Goal: Task Accomplishment & Management: Use online tool/utility

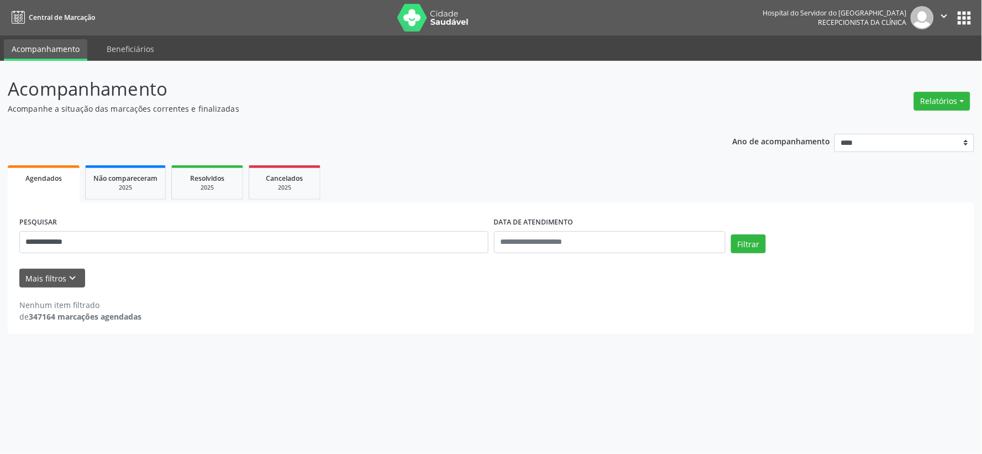
click at [456, 26] on img at bounding box center [433, 18] width 72 height 28
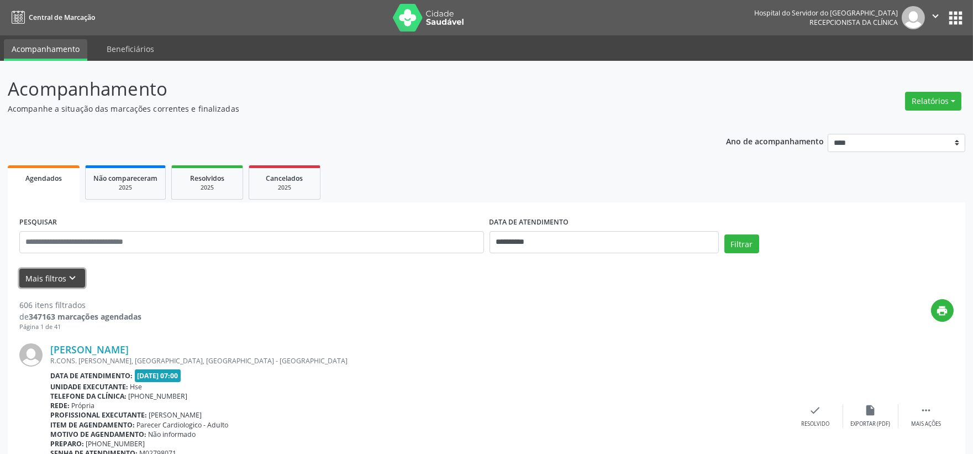
click at [43, 286] on button "Mais filtros keyboard_arrow_down" at bounding box center [52, 277] width 66 height 19
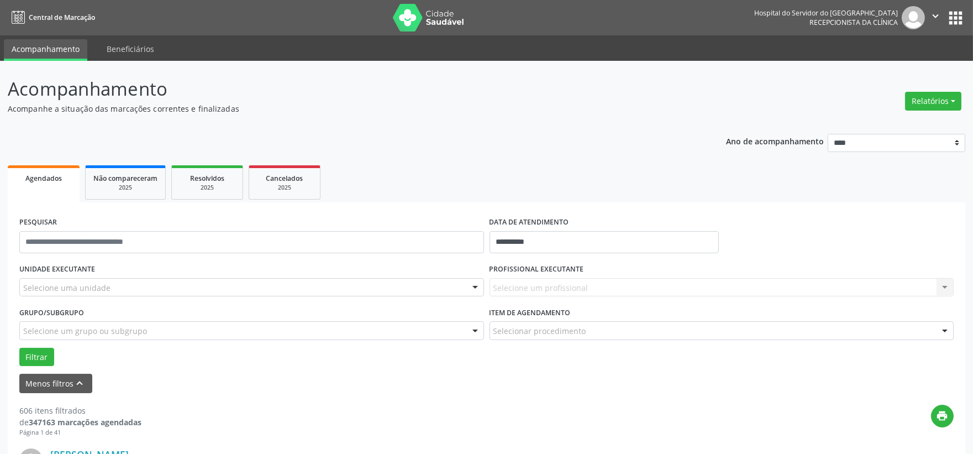
click at [80, 301] on div "UNIDADE EXECUTANTE Selecione uma unidade Todos as unidades Hse Nenhum resultado…" at bounding box center [252, 282] width 470 height 43
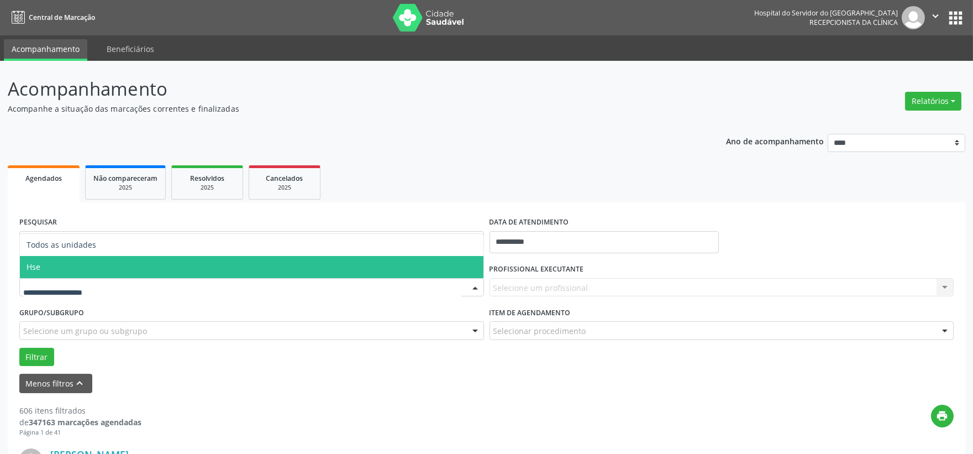
click at [67, 275] on span "Hse" at bounding box center [252, 267] width 464 height 22
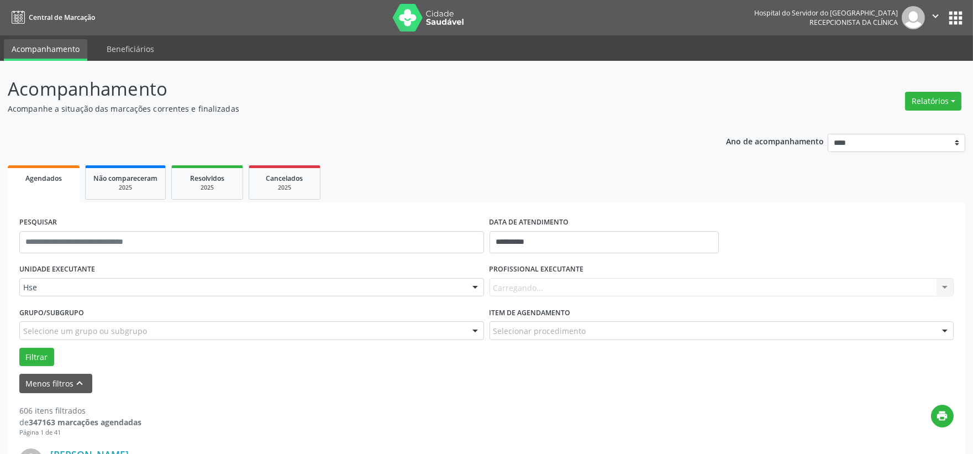
click at [534, 281] on div "Carregando... Nenhum resultado encontrado para: " " Não há nenhuma opção para s…" at bounding box center [721, 287] width 465 height 19
drag, startPoint x: 526, startPoint y: 278, endPoint x: 528, endPoint y: 285, distance: 6.8
click at [526, 279] on div "Carregando... Nenhum resultado encontrado para: " " Não há nenhuma opção para s…" at bounding box center [721, 287] width 465 height 19
click at [528, 285] on div "Carregando... Nenhum resultado encontrado para: " " Não há nenhuma opção para s…" at bounding box center [721, 287] width 465 height 19
click at [528, 286] on div "Carregando... Nenhum resultado encontrado para: " " Não há nenhuma opção para s…" at bounding box center [721, 287] width 465 height 19
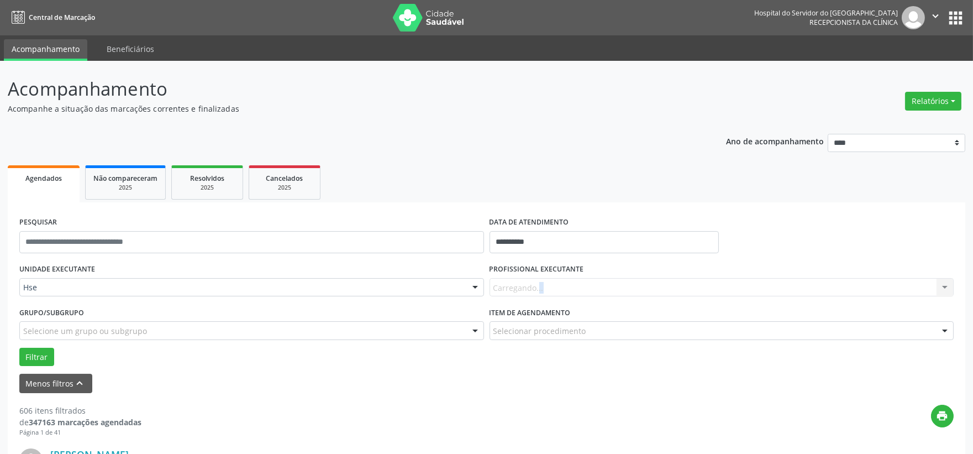
click at [528, 285] on div "Carregando... Nenhum resultado encontrado para: " " Não há nenhuma opção para s…" at bounding box center [721, 287] width 465 height 19
click at [535, 285] on div "Carregando... Nenhum resultado encontrado para: " " Não há nenhuma opção para s…" at bounding box center [721, 287] width 465 height 19
click at [536, 282] on div "Carregando... Nenhum resultado encontrado para: " " Não há nenhuma opção para s…" at bounding box center [721, 287] width 465 height 19
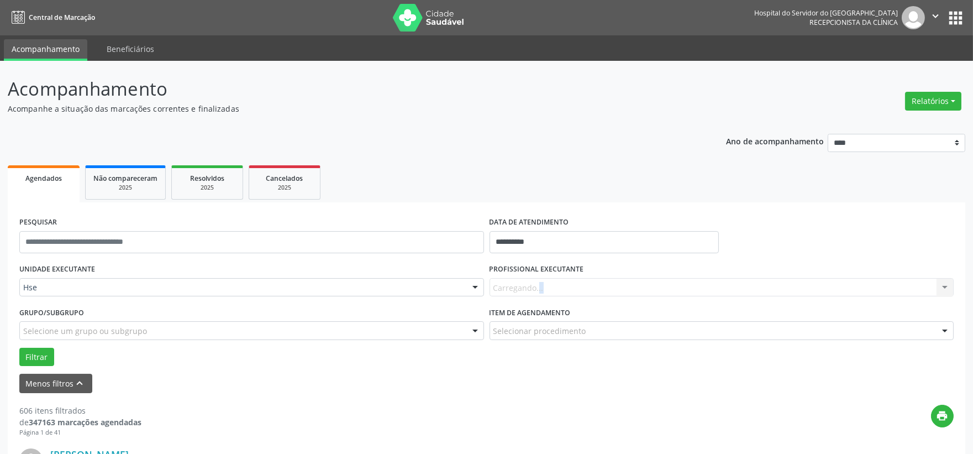
click at [536, 282] on div "Carregando... Nenhum resultado encontrado para: " " Não há nenhuma opção para s…" at bounding box center [721, 287] width 465 height 19
click at [536, 284] on div "Carregando... Nenhum resultado encontrado para: " " Não há nenhuma opção para s…" at bounding box center [721, 287] width 465 height 19
click at [538, 284] on div "Carregando... Nenhum resultado encontrado para: " " Não há nenhuma opção para s…" at bounding box center [721, 287] width 465 height 19
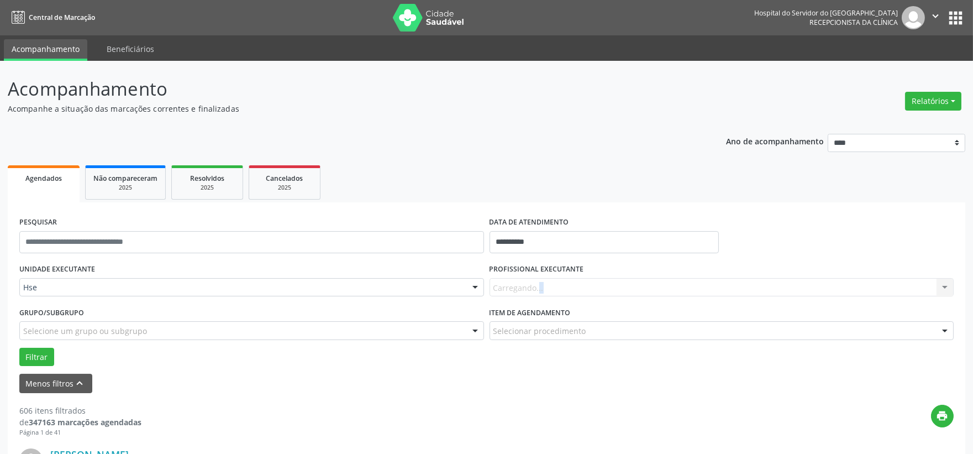
click at [538, 284] on div "Carregando... Nenhum resultado encontrado para: " " Não há nenhuma opção para s…" at bounding box center [721, 287] width 465 height 19
click at [538, 286] on div "Carregando... Nenhum resultado encontrado para: " " Não há nenhuma opção para s…" at bounding box center [721, 287] width 465 height 19
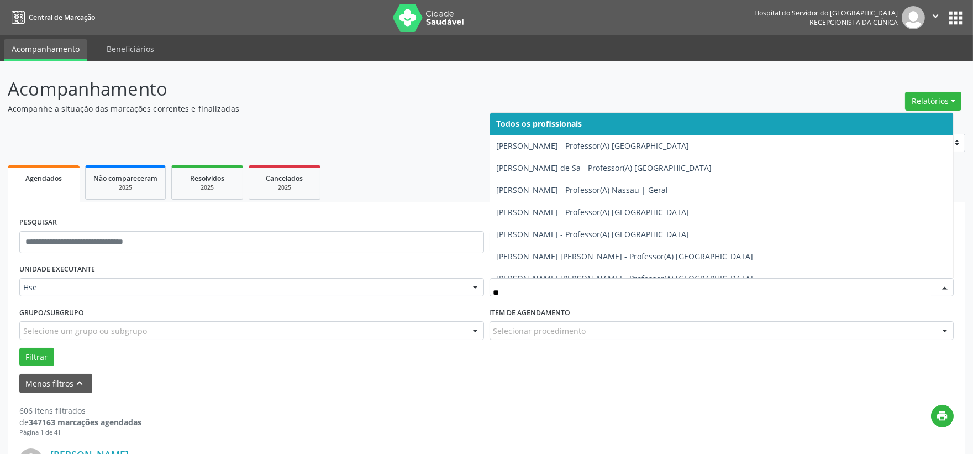
type input "*"
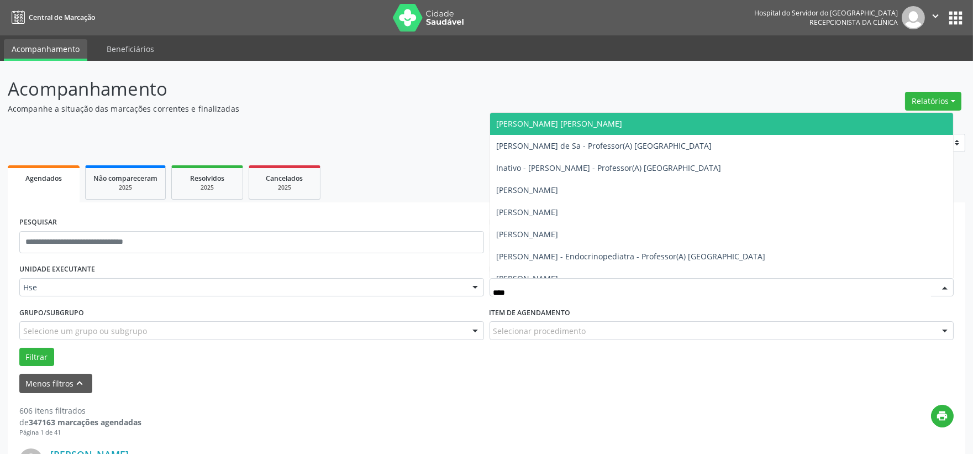
type input "*****"
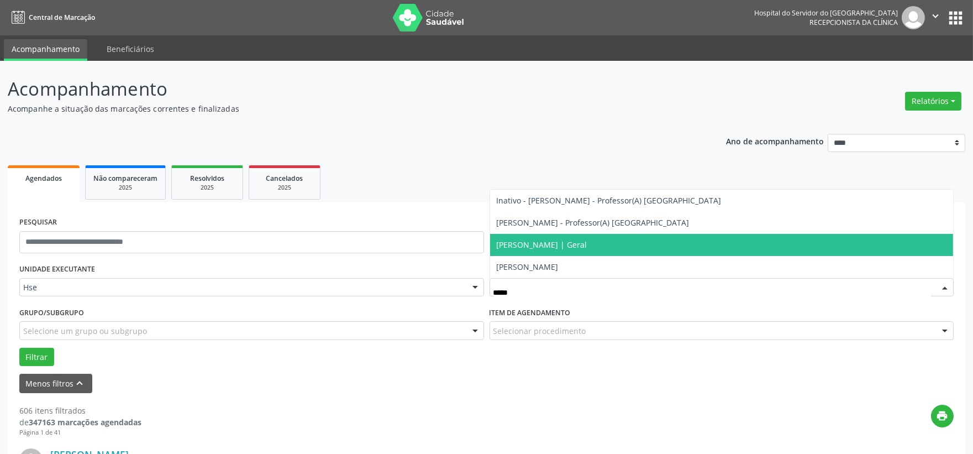
click at [531, 235] on span "Marineide Bezerra Colaco Ramos | Geral" at bounding box center [722, 245] width 464 height 22
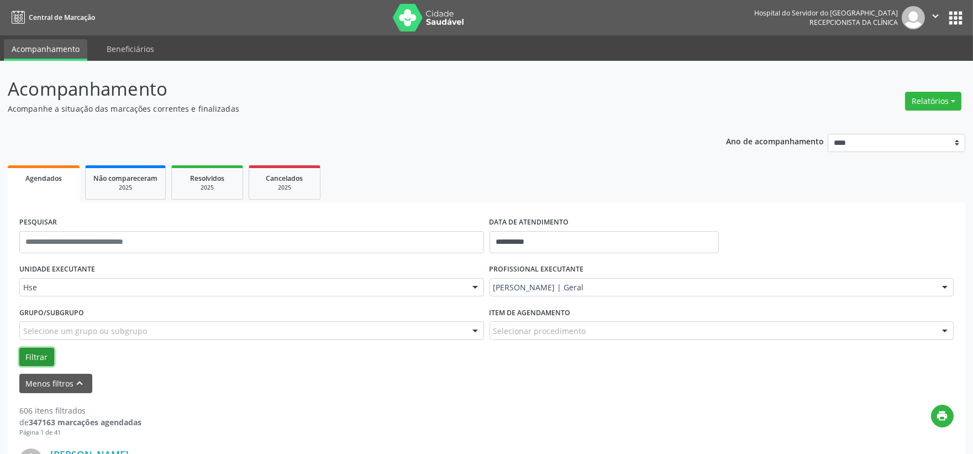
click at [26, 358] on button "Filtrar" at bounding box center [36, 356] width 35 height 19
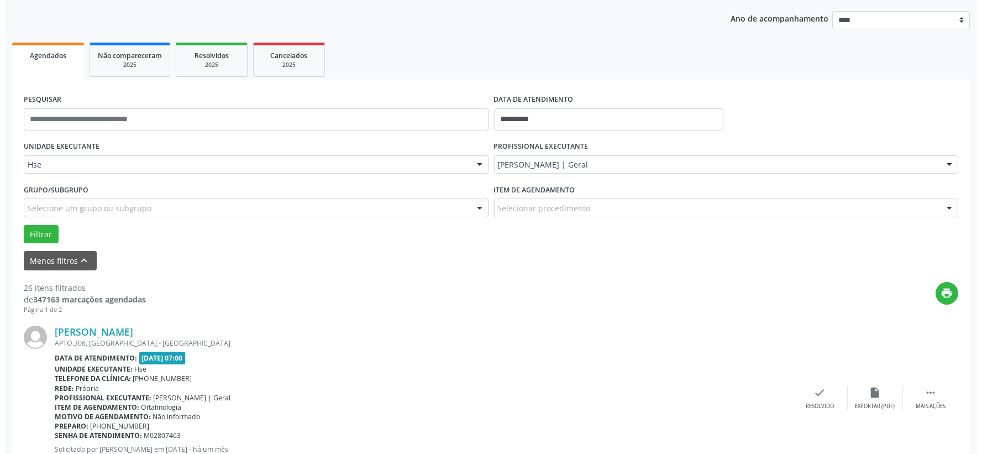
scroll to position [184, 0]
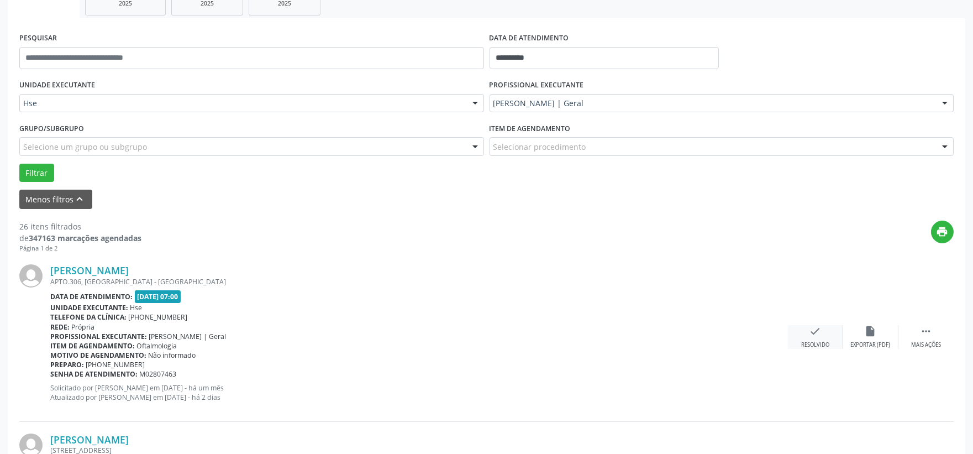
click at [818, 338] on div "check Resolvido" at bounding box center [815, 337] width 55 height 24
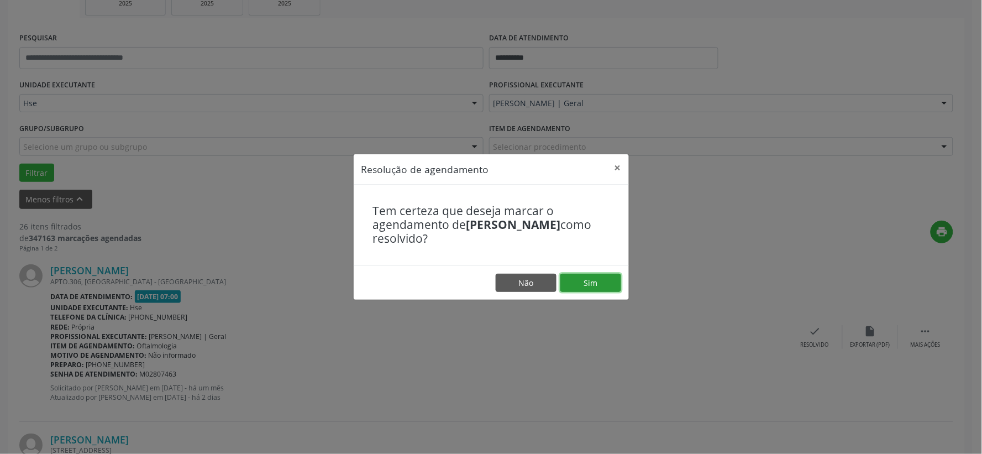
click at [582, 280] on button "Sim" at bounding box center [590, 282] width 61 height 19
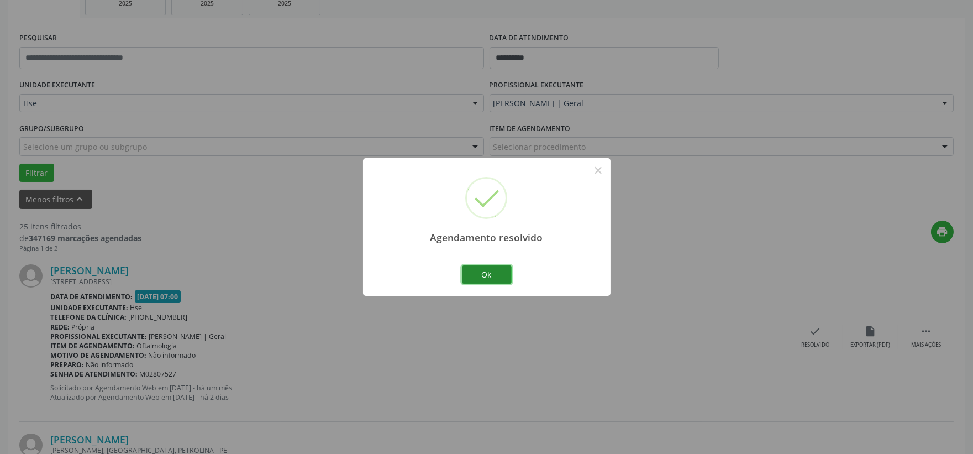
click at [483, 269] on button "Ok" at bounding box center [487, 274] width 50 height 19
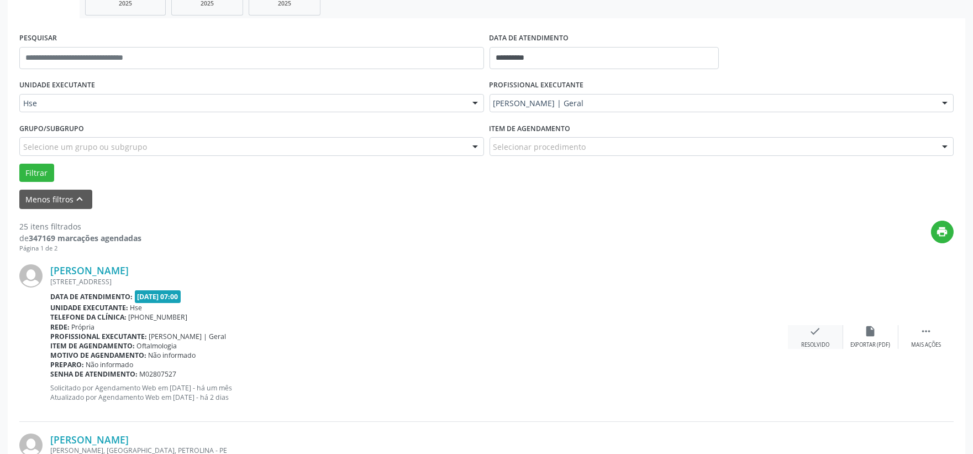
click at [821, 338] on div "check Resolvido" at bounding box center [815, 337] width 55 height 24
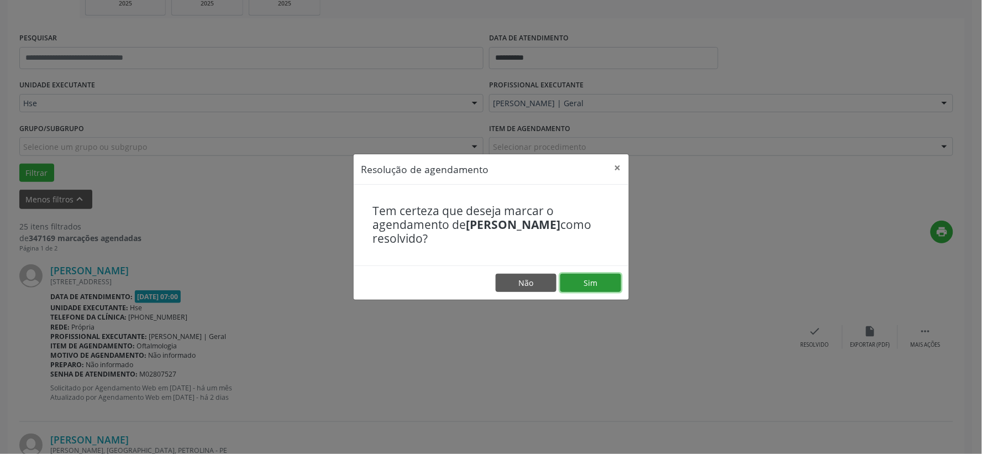
click at [597, 276] on button "Sim" at bounding box center [590, 282] width 61 height 19
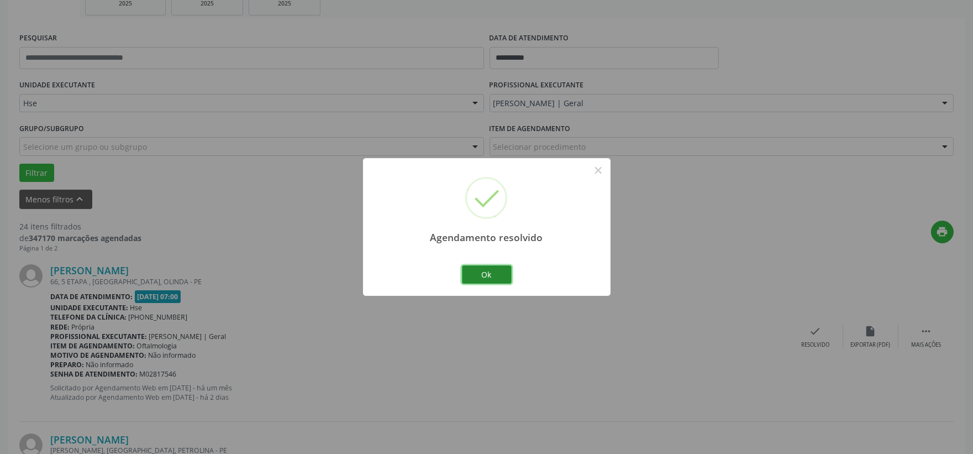
click at [471, 276] on button "Ok" at bounding box center [487, 274] width 50 height 19
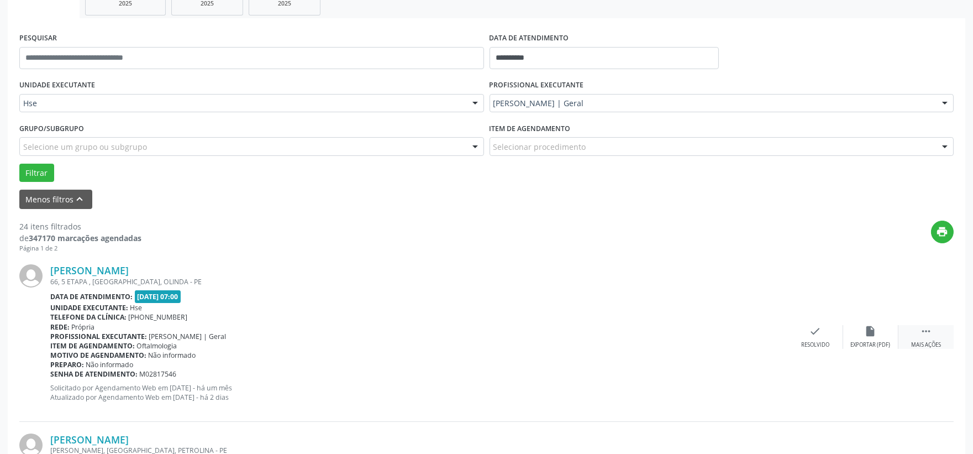
click at [919, 328] on div " Mais ações" at bounding box center [925, 337] width 55 height 24
click at [875, 338] on div "alarm_off Não compareceu" at bounding box center [870, 337] width 55 height 24
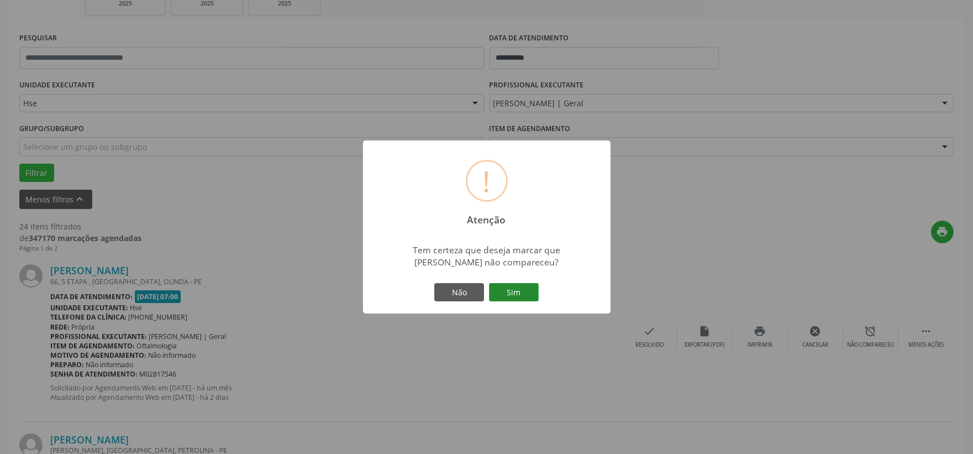
click at [522, 289] on button "Sim" at bounding box center [514, 292] width 50 height 19
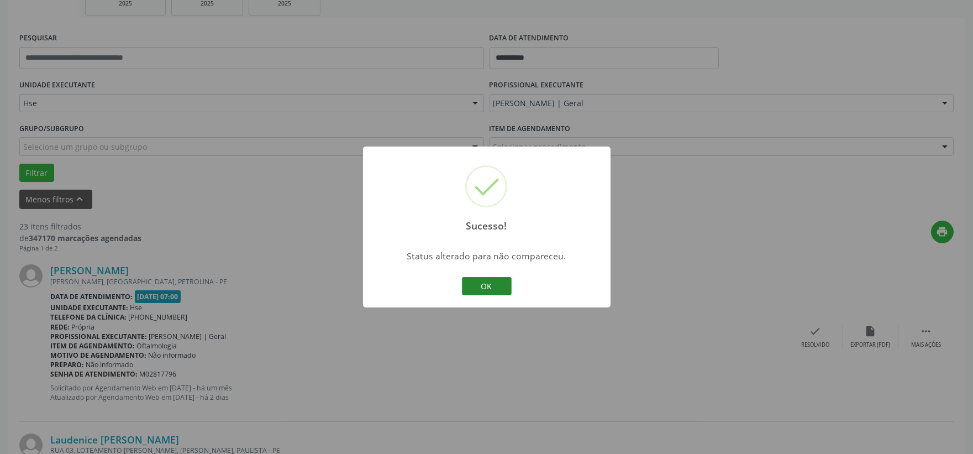
click at [487, 288] on button "OK" at bounding box center [487, 286] width 50 height 19
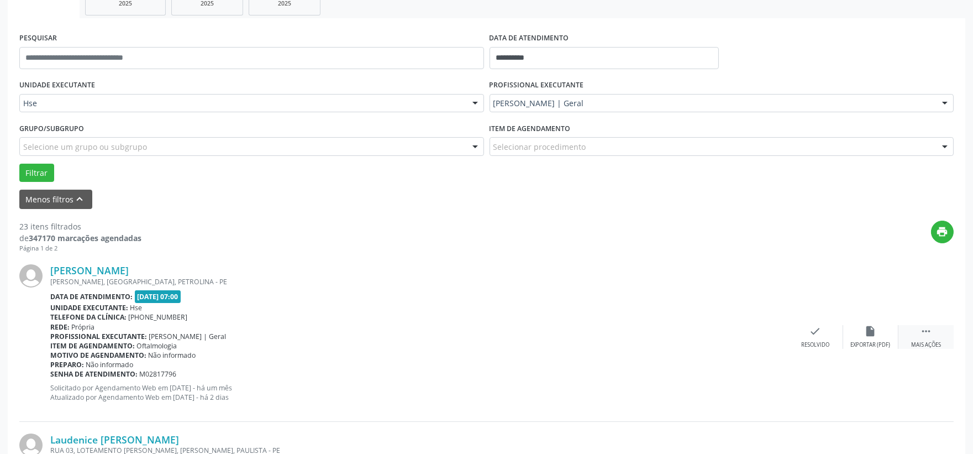
click at [926, 327] on icon "" at bounding box center [926, 331] width 12 height 12
click at [881, 333] on div "alarm_off Não compareceu" at bounding box center [870, 337] width 55 height 24
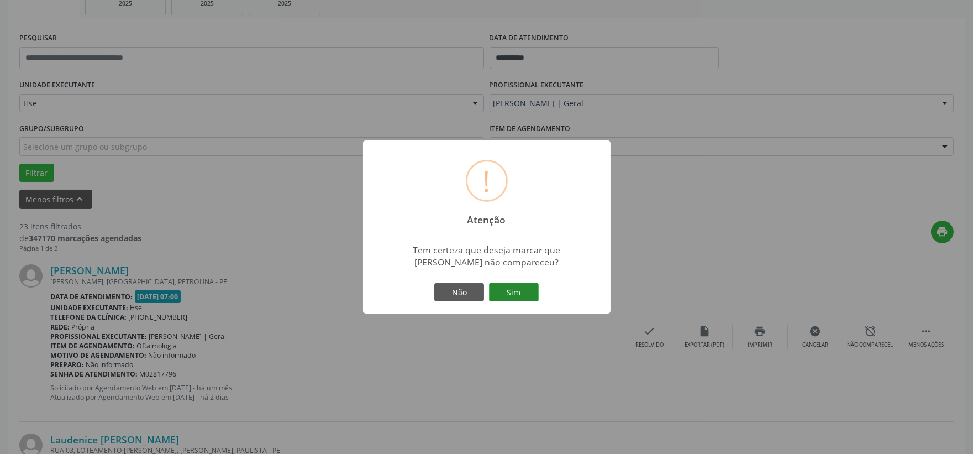
click at [520, 291] on button "Sim" at bounding box center [514, 292] width 50 height 19
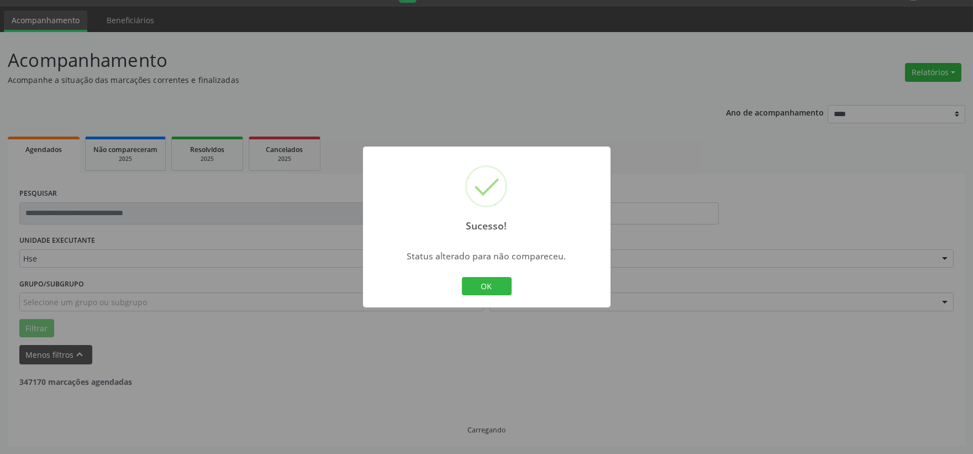
scroll to position [28, 0]
click at [509, 287] on button "OK" at bounding box center [487, 286] width 50 height 19
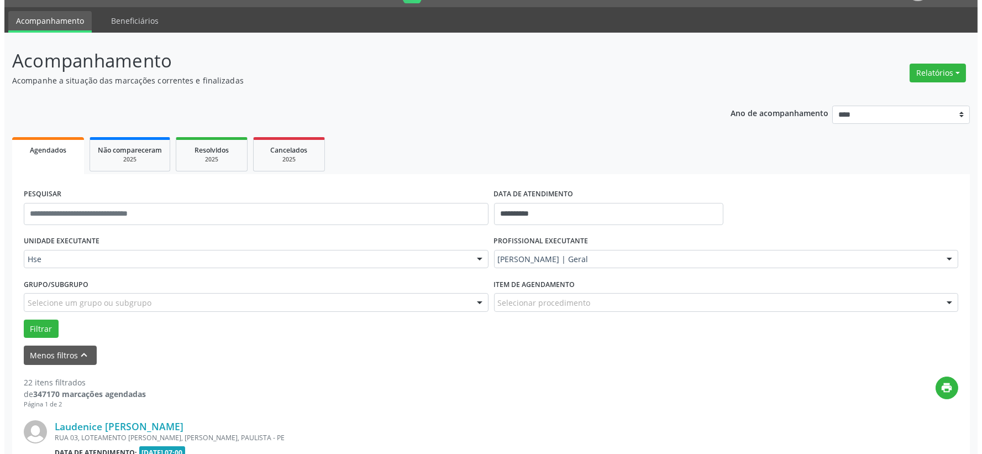
scroll to position [368, 0]
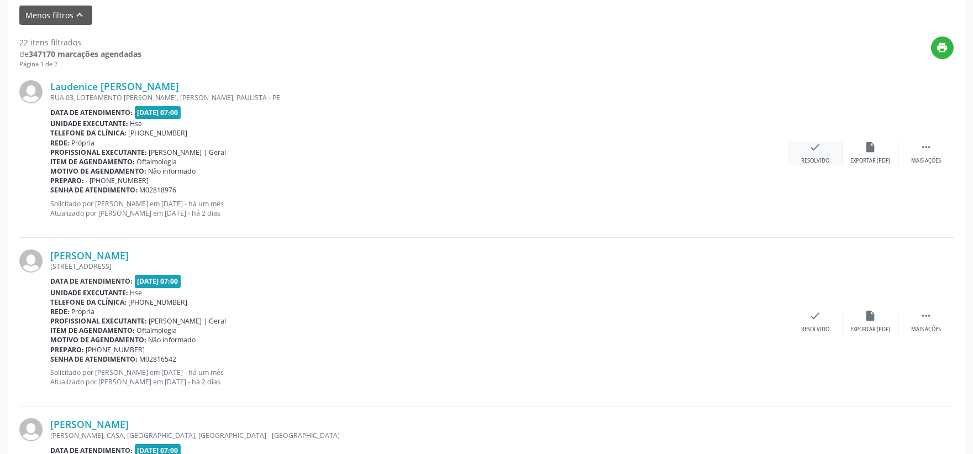
click at [824, 144] on div "check Resolvido" at bounding box center [815, 153] width 55 height 24
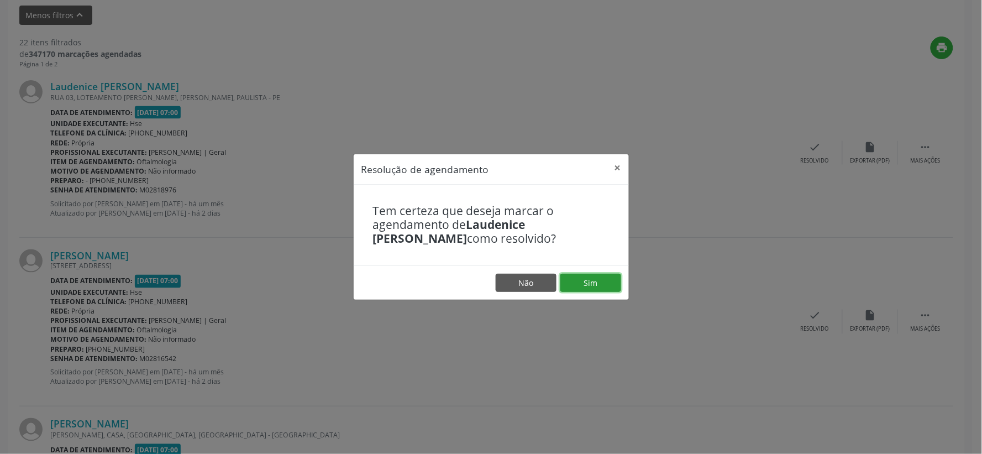
click at [605, 285] on button "Sim" at bounding box center [590, 282] width 61 height 19
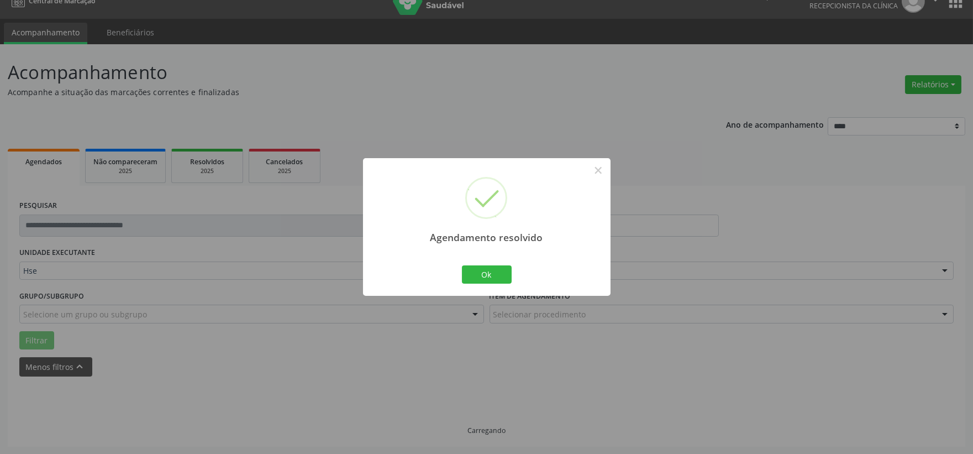
scroll to position [28, 0]
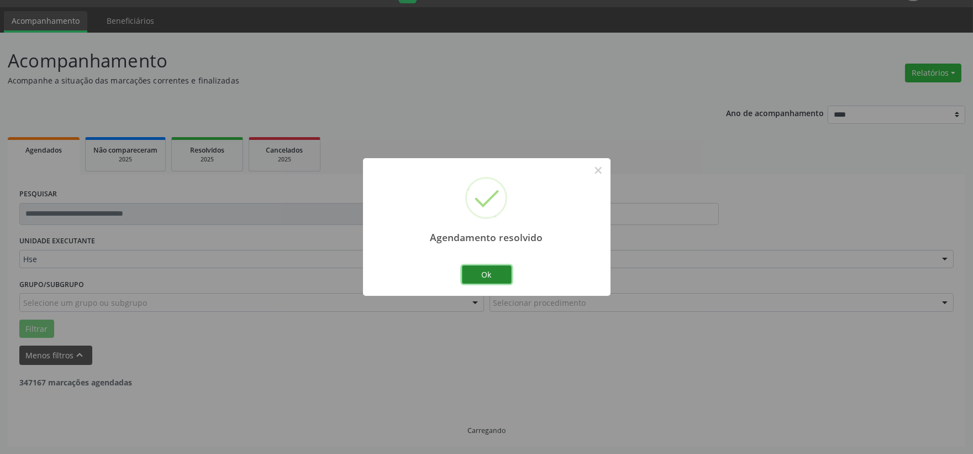
click at [496, 274] on button "Ok" at bounding box center [487, 274] width 50 height 19
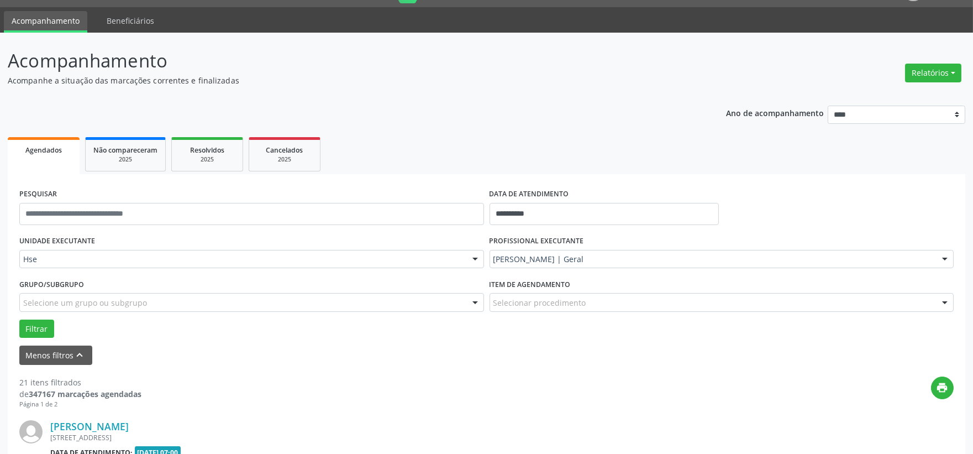
scroll to position [368, 0]
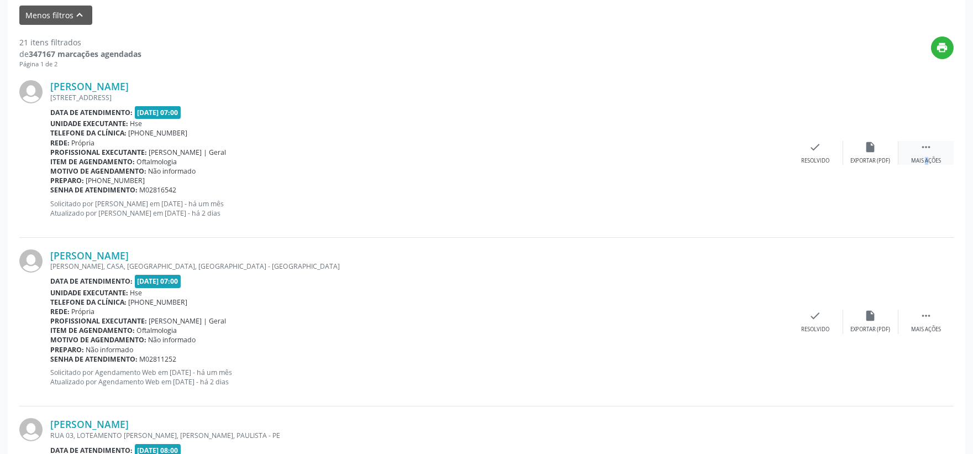
click at [913, 160] on div "Mais ações" at bounding box center [926, 161] width 30 height 8
click at [863, 154] on div "alarm_off Não compareceu" at bounding box center [870, 153] width 55 height 24
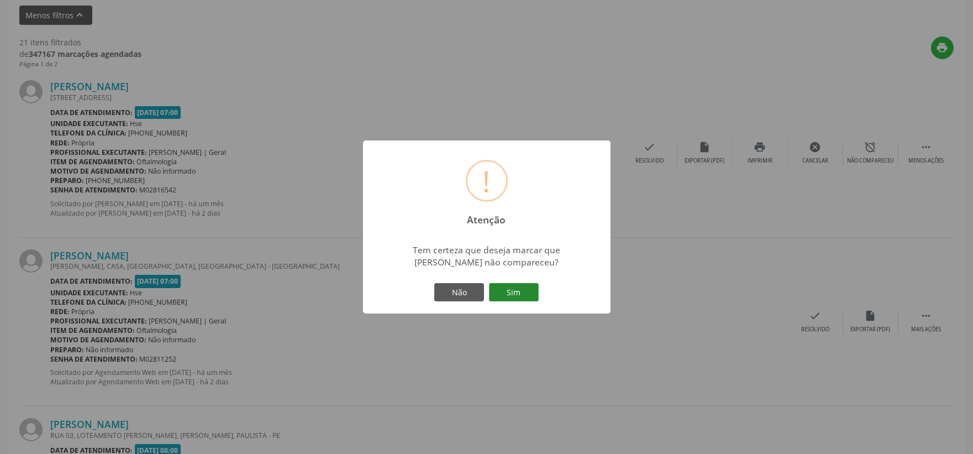
click at [517, 288] on button "Sim" at bounding box center [514, 292] width 50 height 19
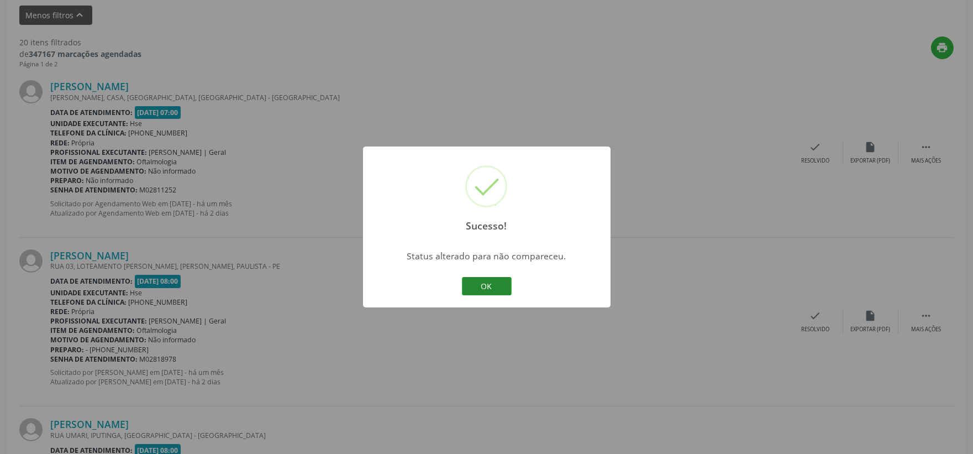
click at [478, 277] on button "OK" at bounding box center [487, 286] width 50 height 19
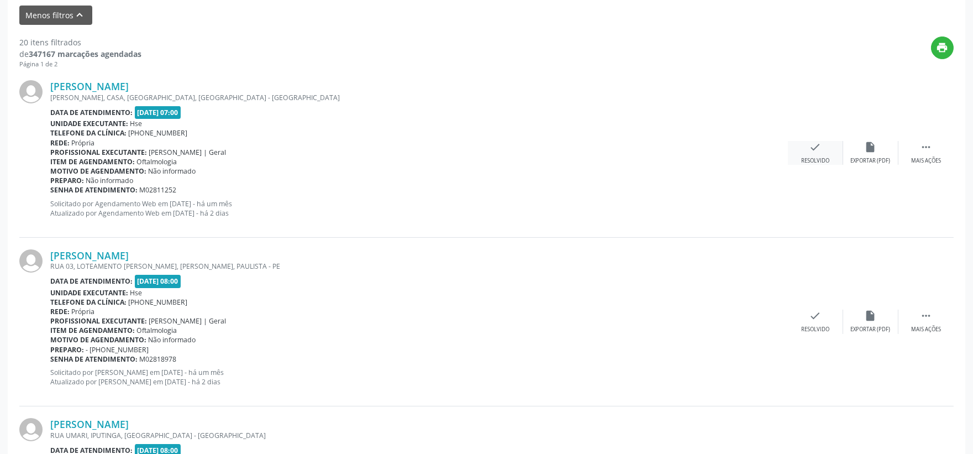
click at [803, 157] on div "Resolvido" at bounding box center [815, 161] width 28 height 8
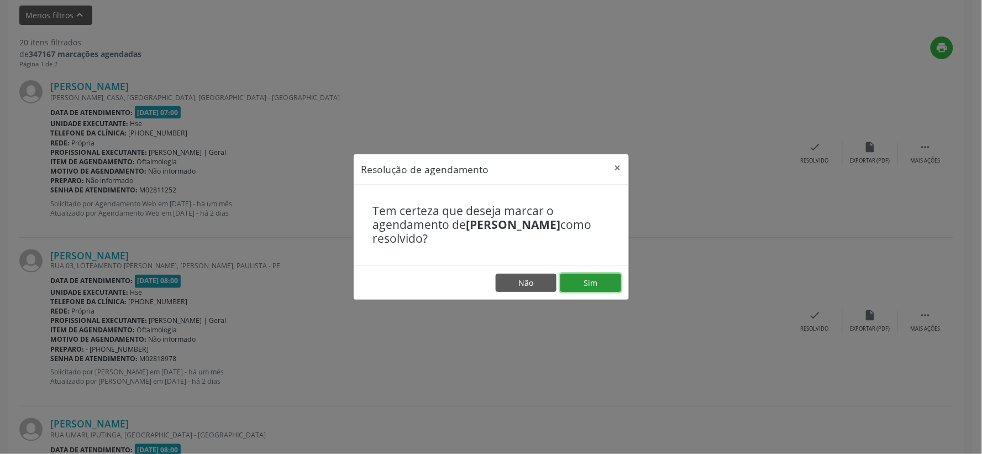
click at [587, 278] on button "Sim" at bounding box center [590, 282] width 61 height 19
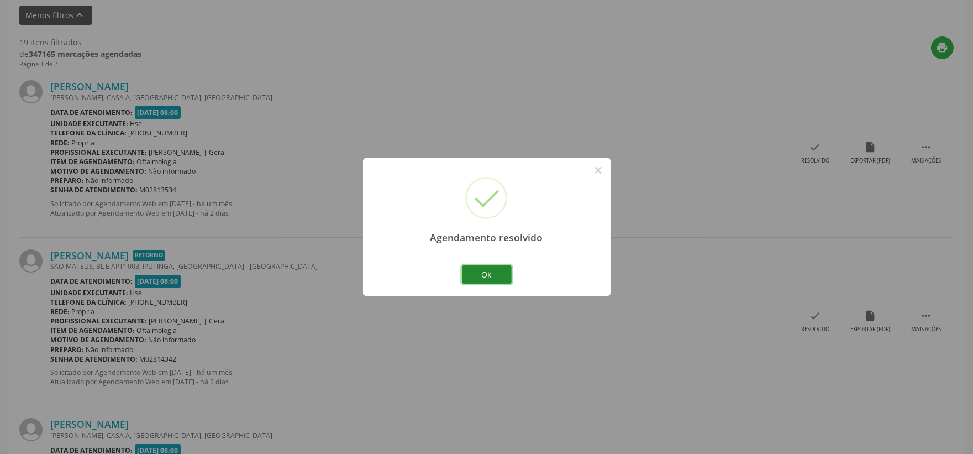
click at [472, 273] on button "Ok" at bounding box center [487, 274] width 50 height 19
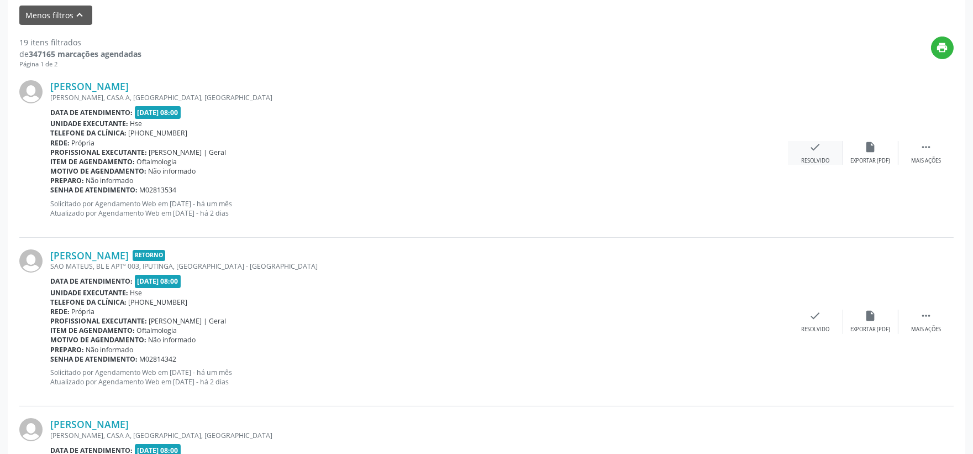
click at [819, 141] on icon "check" at bounding box center [815, 147] width 12 height 12
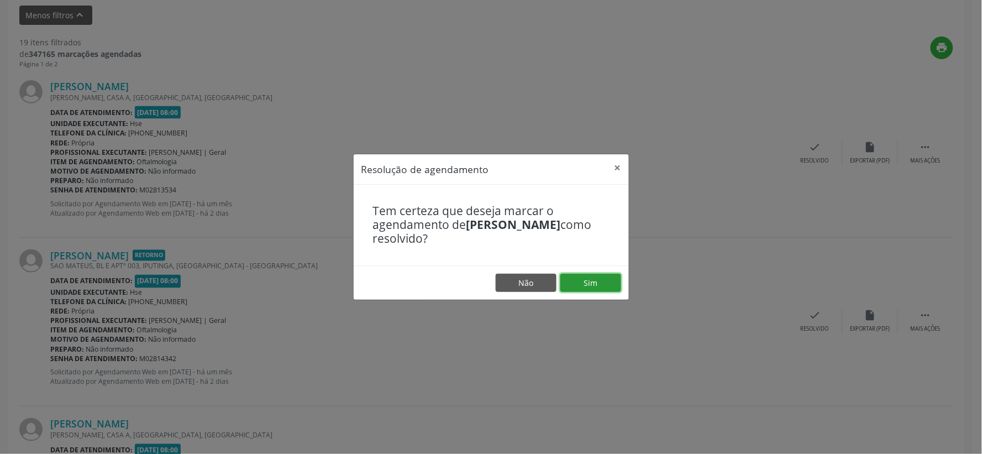
click at [589, 283] on button "Sim" at bounding box center [590, 282] width 61 height 19
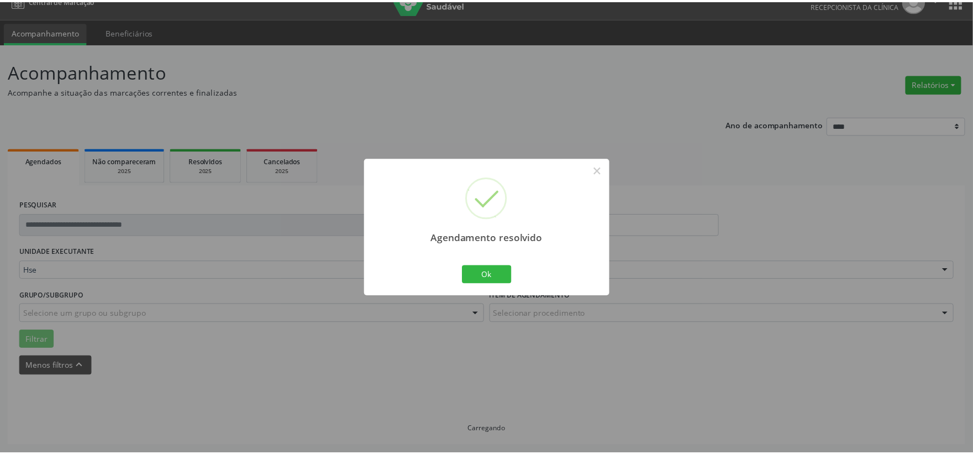
scroll to position [17, 0]
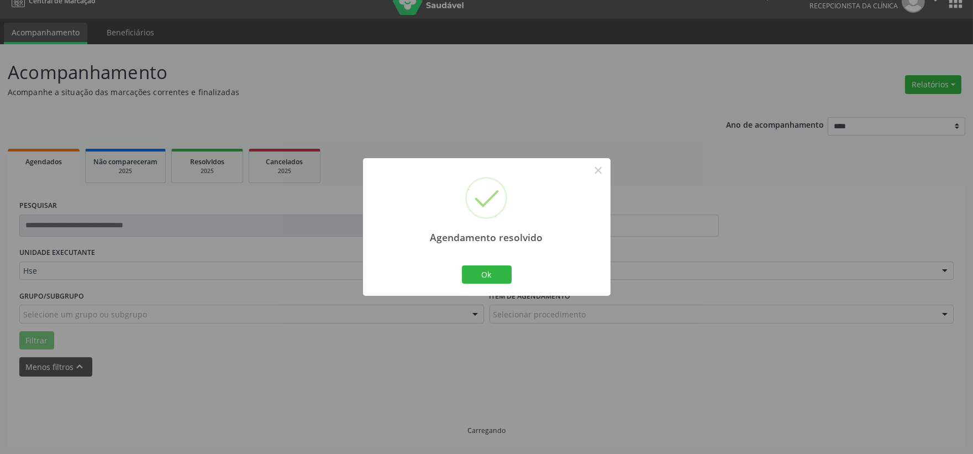
click at [467, 286] on div "Agendamento resolvido × Ok Cancel" at bounding box center [487, 227] width 248 height 138
click at [476, 277] on button "Ok" at bounding box center [487, 274] width 50 height 19
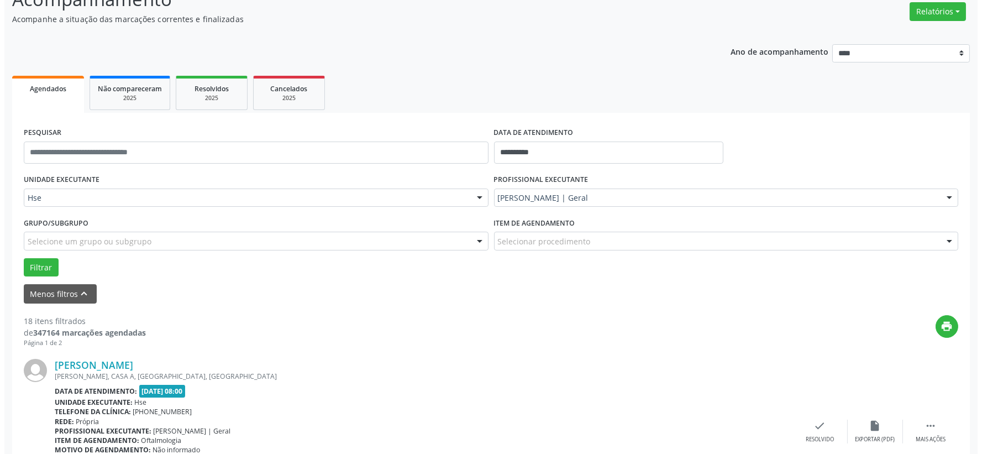
scroll to position [151, 0]
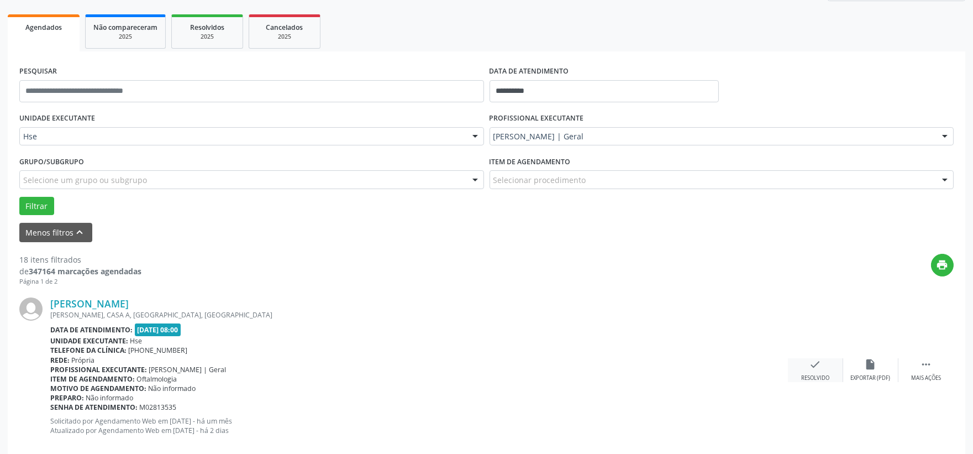
click at [807, 358] on div "check Resolvido" at bounding box center [815, 370] width 55 height 24
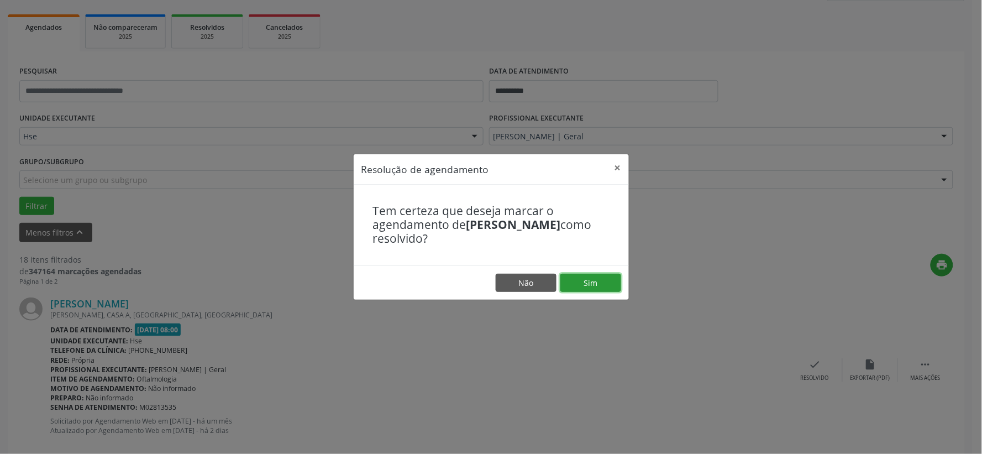
click at [590, 289] on button "Sim" at bounding box center [590, 282] width 61 height 19
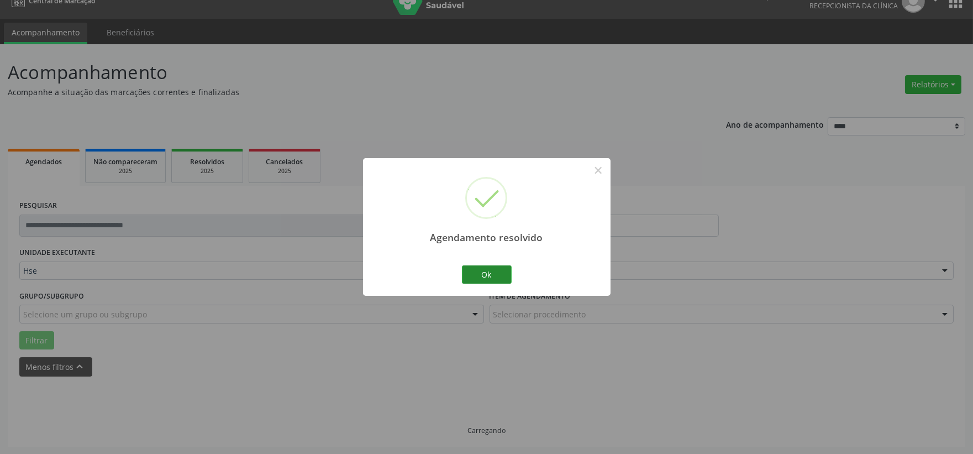
scroll to position [28, 0]
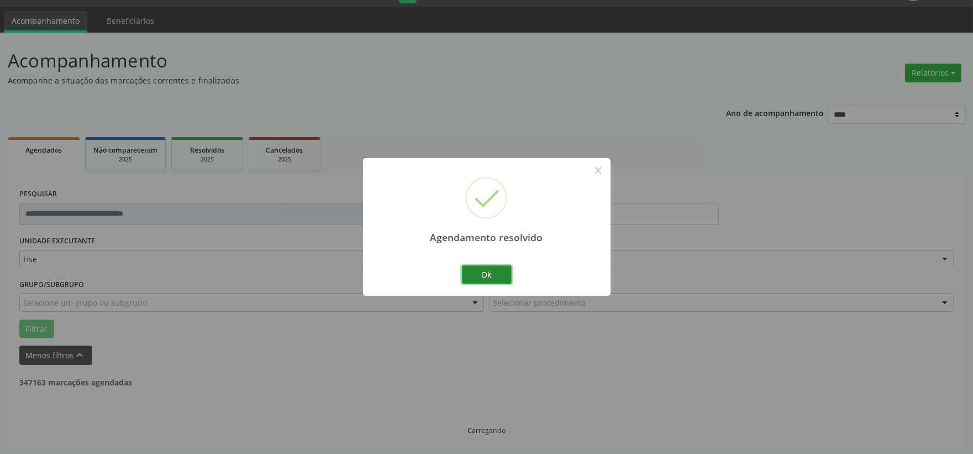
click at [483, 280] on button "Ok" at bounding box center [487, 274] width 50 height 19
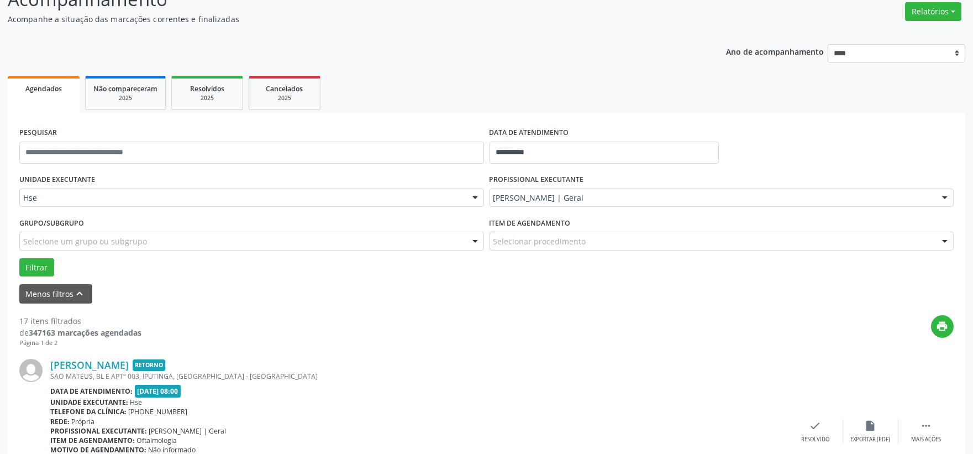
scroll to position [151, 0]
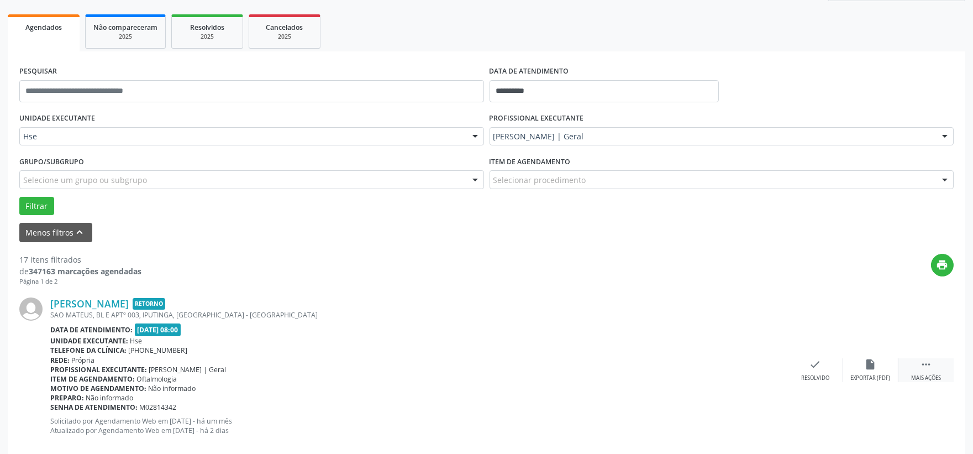
click at [939, 367] on div " Mais ações" at bounding box center [925, 370] width 55 height 24
click at [873, 362] on icon "alarm_off" at bounding box center [871, 364] width 12 height 12
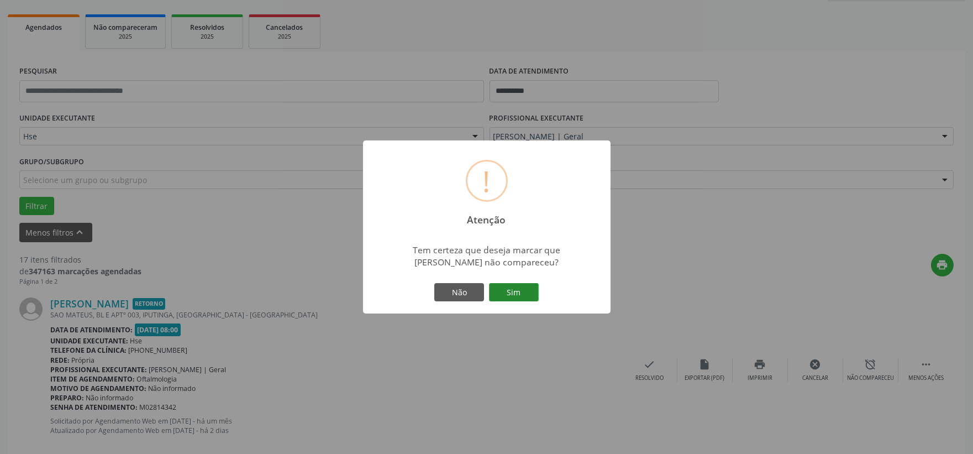
click at [515, 295] on button "Sim" at bounding box center [514, 292] width 50 height 19
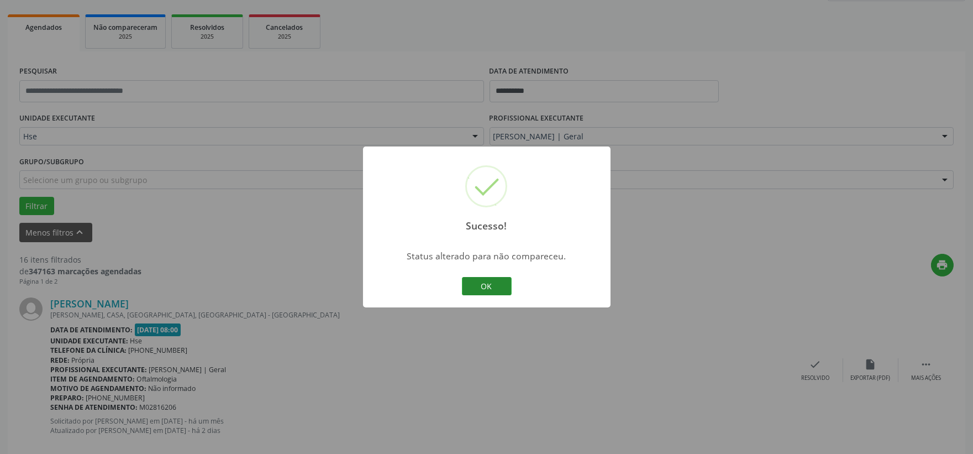
click at [485, 282] on button "OK" at bounding box center [487, 286] width 50 height 19
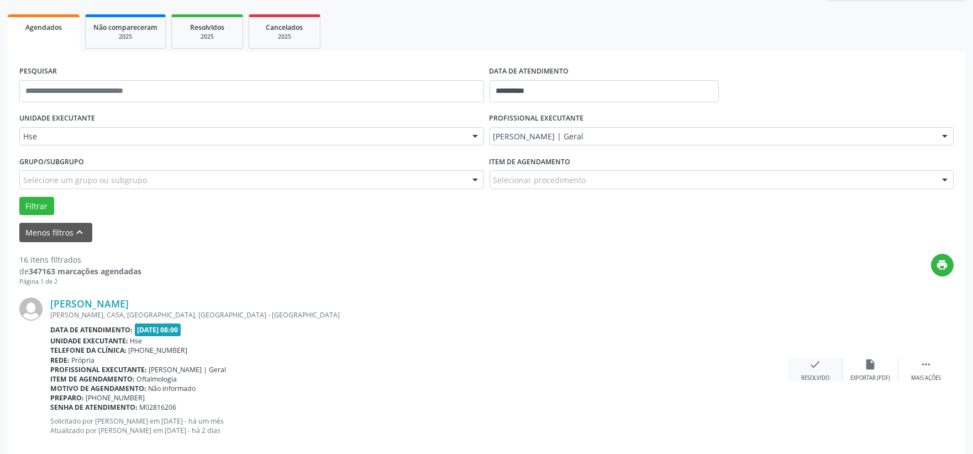
click at [801, 366] on div "check Resolvido" at bounding box center [815, 370] width 55 height 24
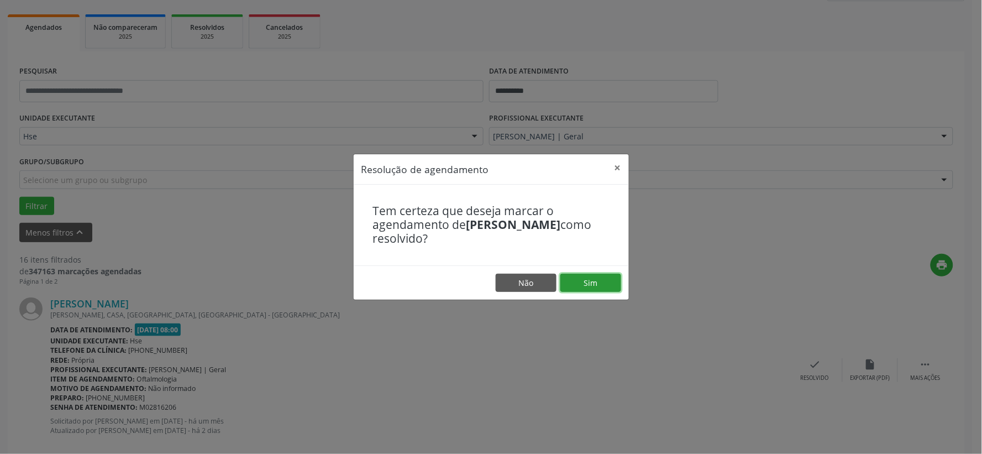
click at [578, 278] on button "Sim" at bounding box center [590, 282] width 61 height 19
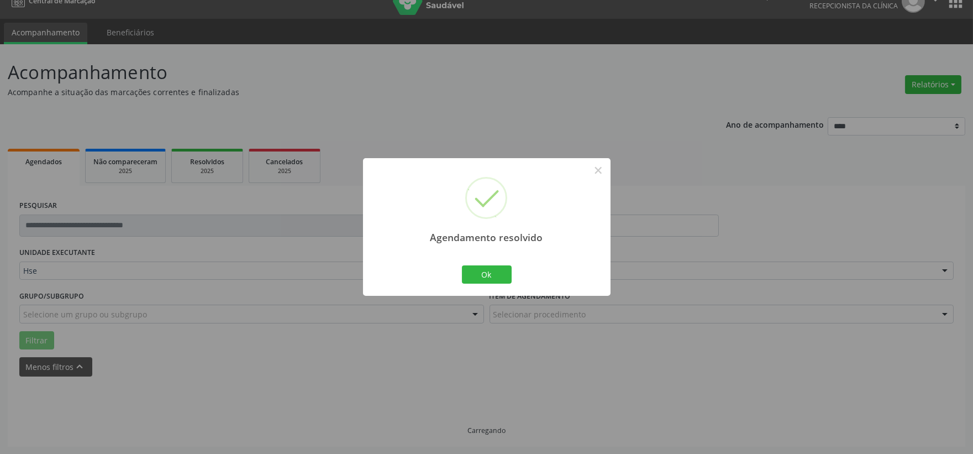
scroll to position [28, 0]
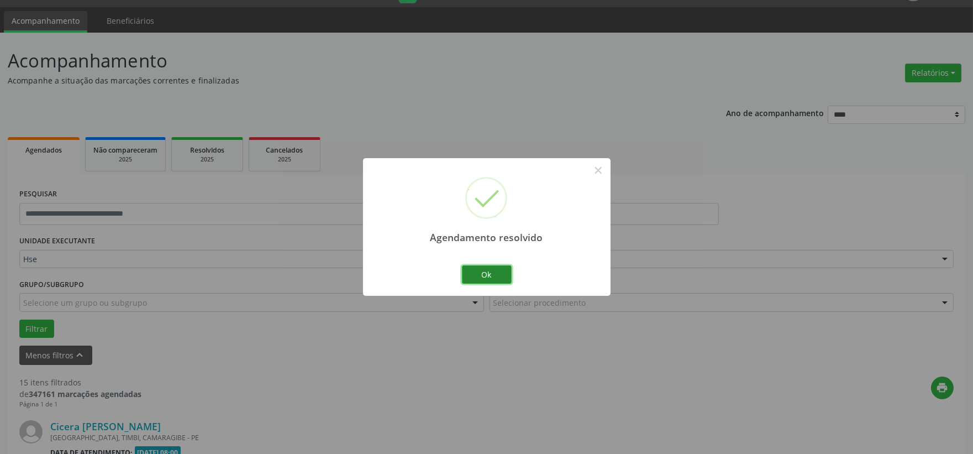
click at [482, 272] on button "Ok" at bounding box center [487, 274] width 50 height 19
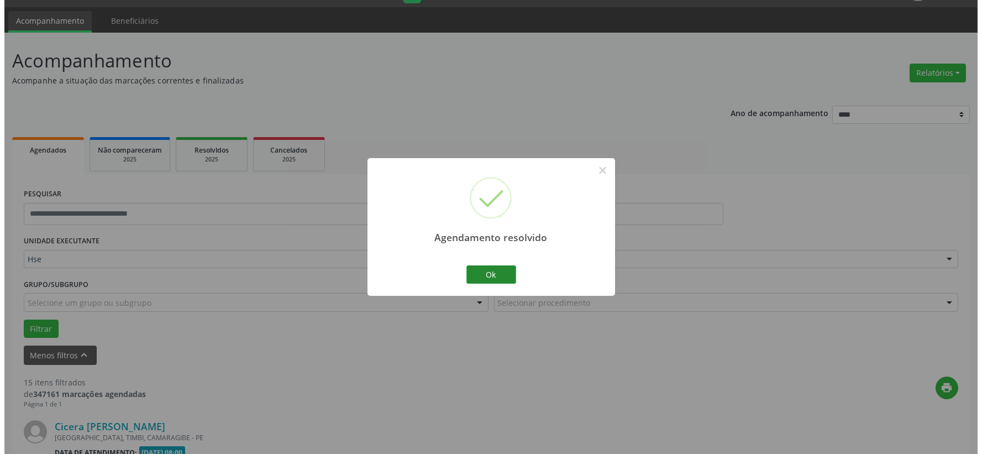
scroll to position [151, 0]
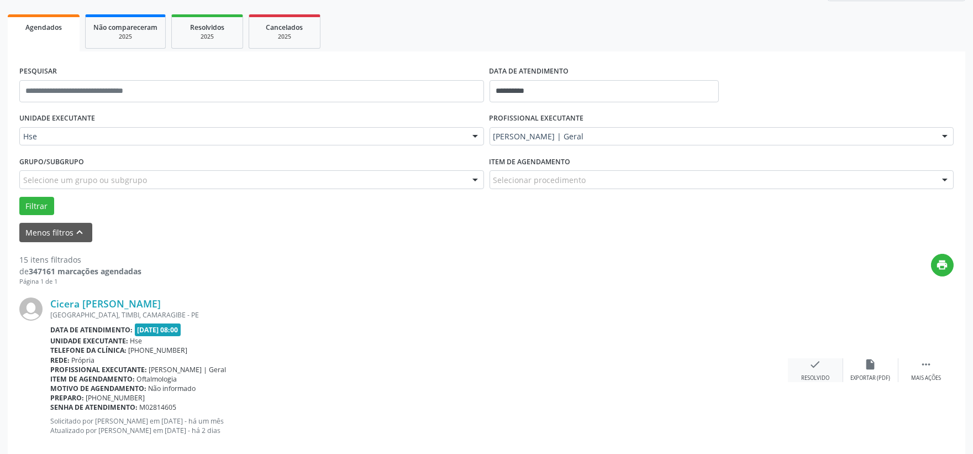
click at [811, 366] on icon "check" at bounding box center [815, 364] width 12 height 12
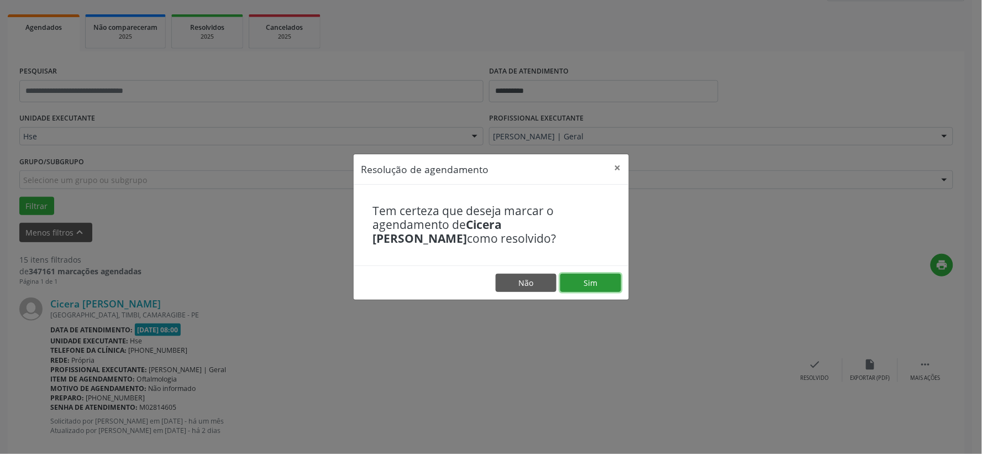
click at [601, 285] on button "Sim" at bounding box center [590, 282] width 61 height 19
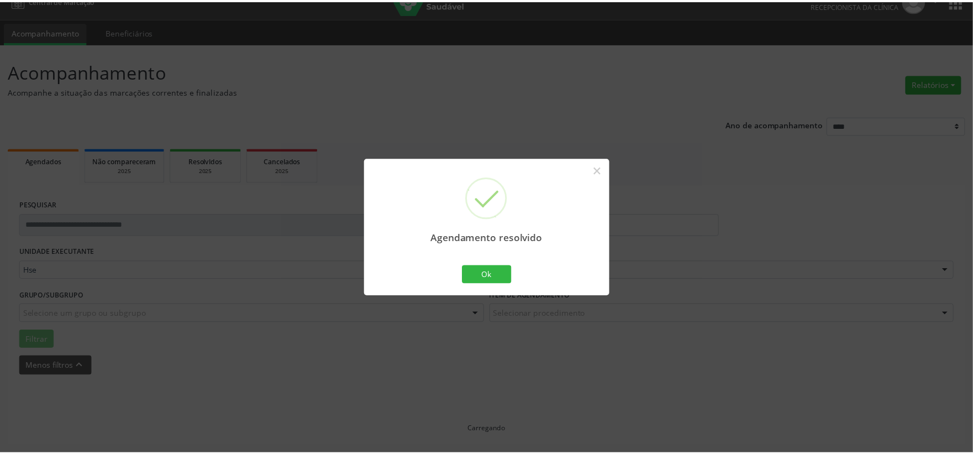
scroll to position [17, 0]
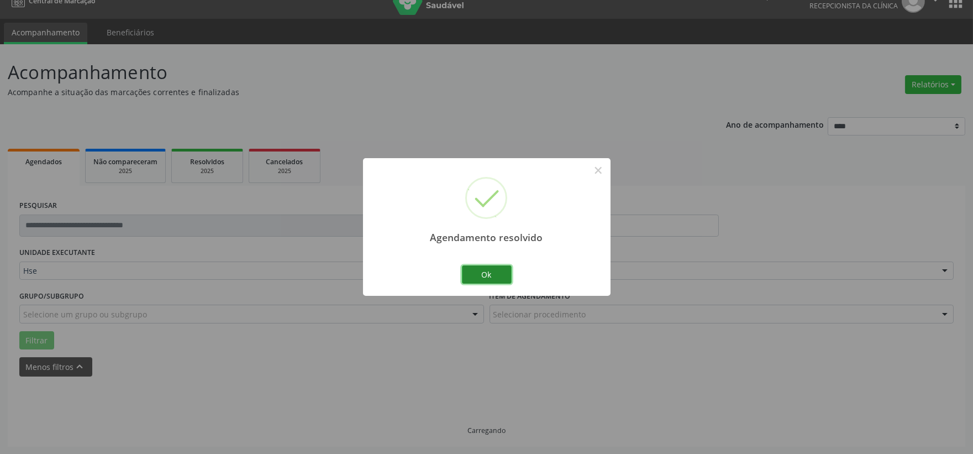
click at [501, 274] on button "Ok" at bounding box center [487, 274] width 50 height 19
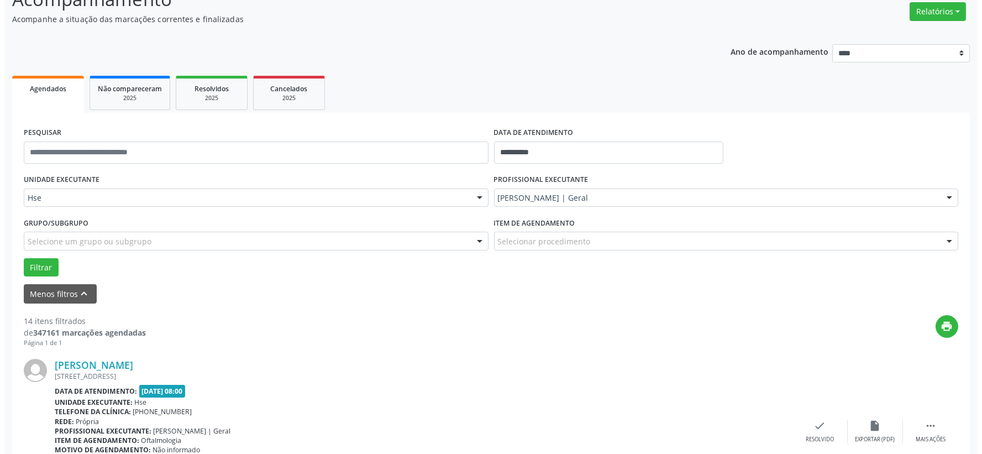
scroll to position [151, 0]
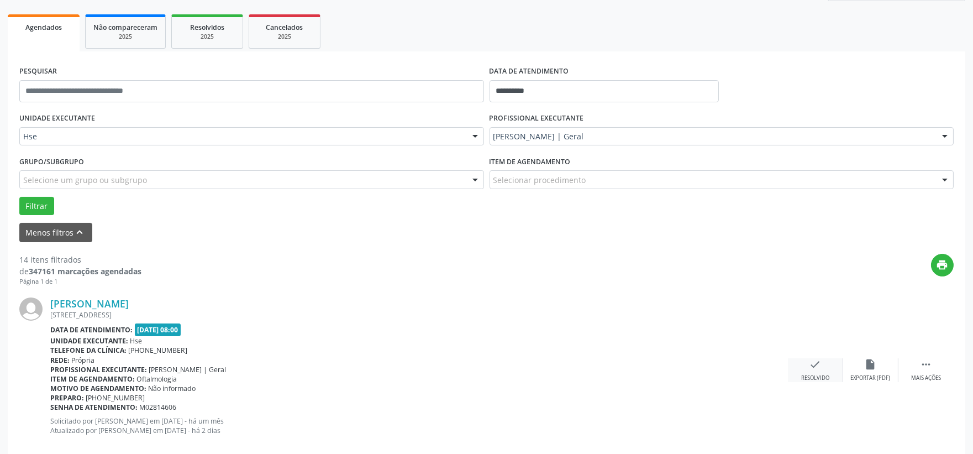
click at [808, 365] on div "check Resolvido" at bounding box center [815, 370] width 55 height 24
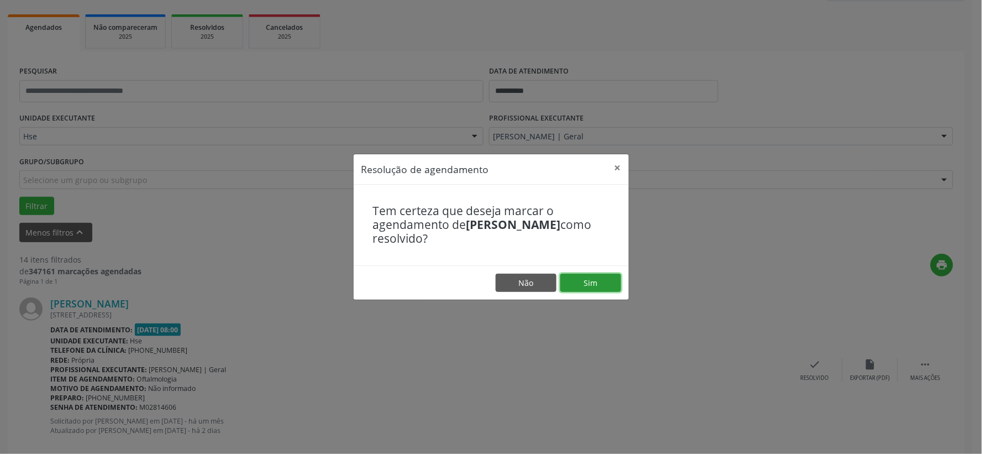
click at [604, 287] on button "Sim" at bounding box center [590, 282] width 61 height 19
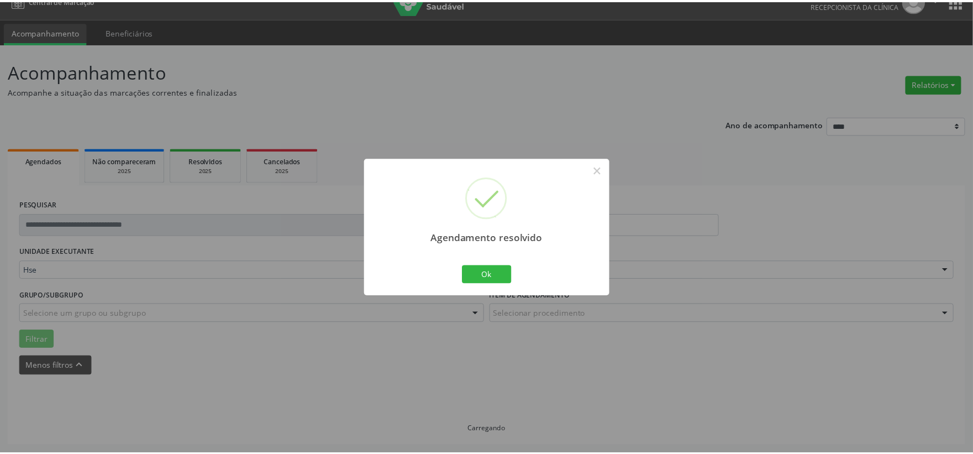
scroll to position [17, 0]
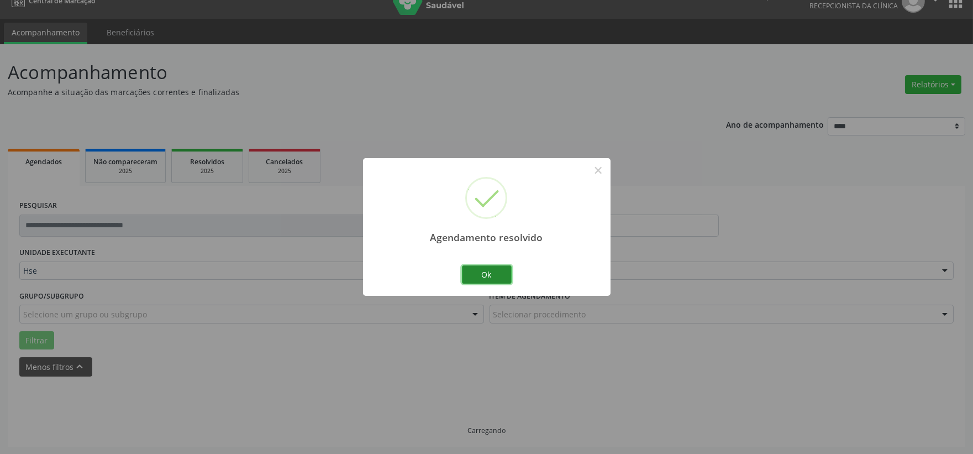
click at [504, 272] on button "Ok" at bounding box center [487, 274] width 50 height 19
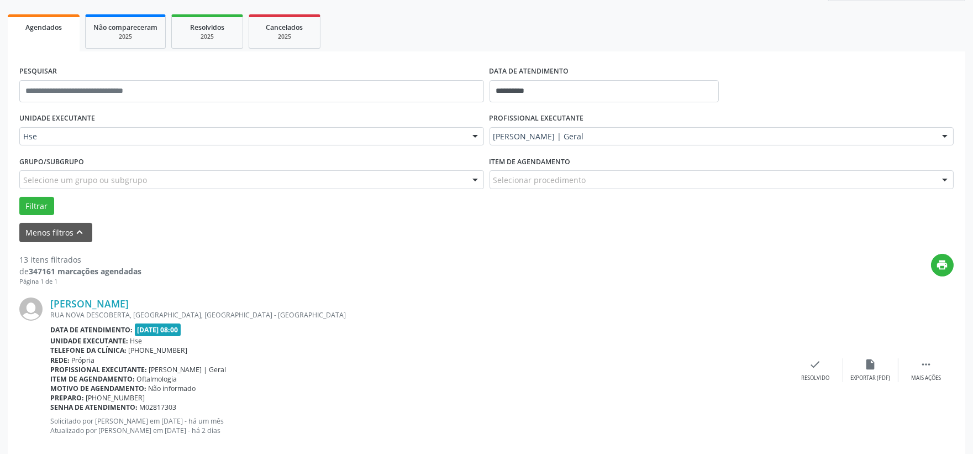
scroll to position [212, 0]
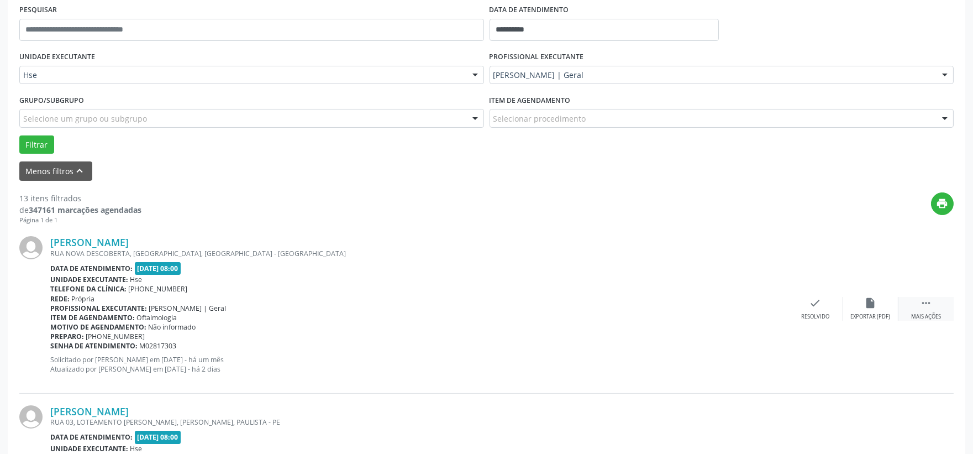
click at [922, 307] on icon "" at bounding box center [926, 303] width 12 height 12
click at [873, 301] on icon "alarm_off" at bounding box center [871, 303] width 12 height 12
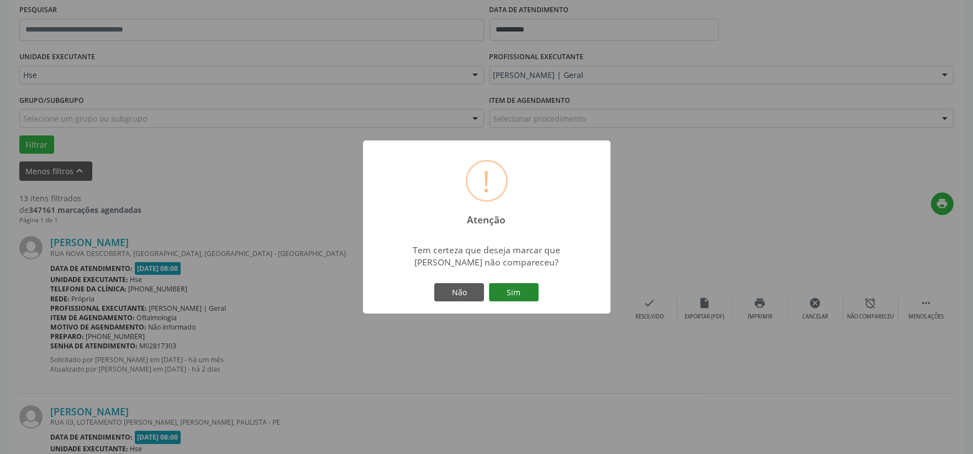
click at [525, 297] on button "Sim" at bounding box center [514, 292] width 50 height 19
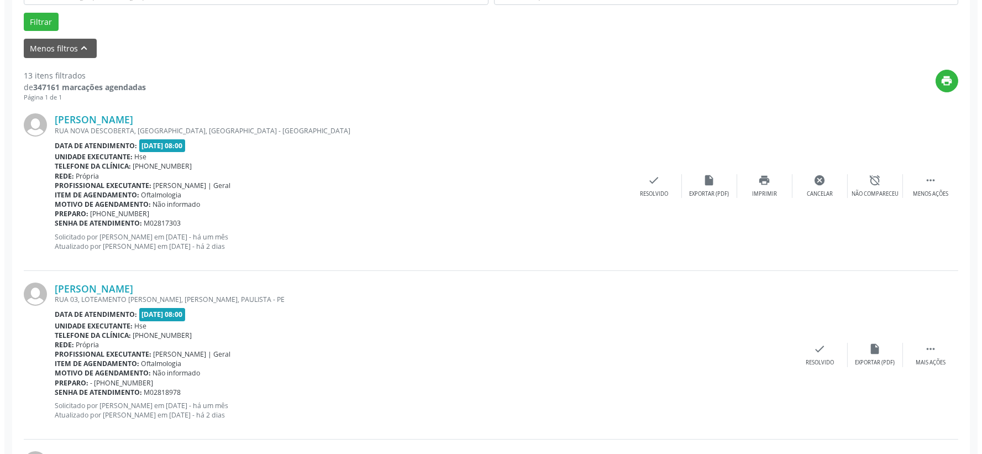
scroll to position [396, 0]
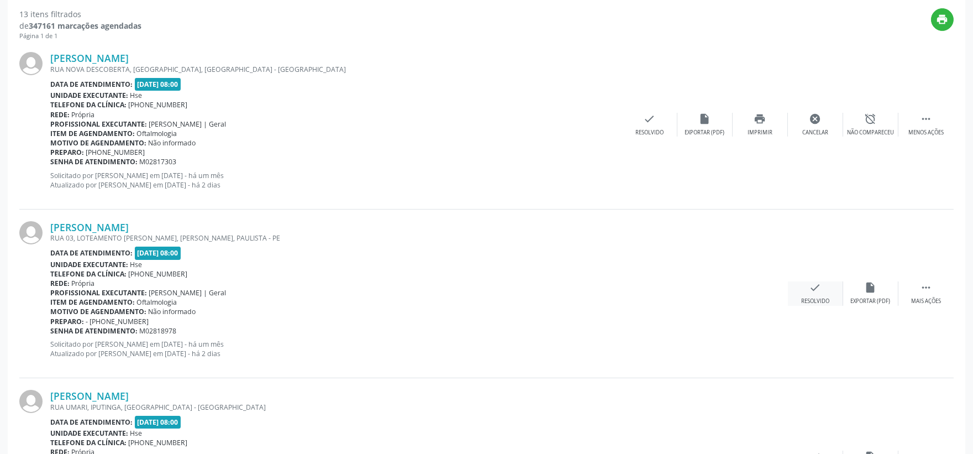
click at [804, 288] on div "check Resolvido" at bounding box center [815, 293] width 55 height 24
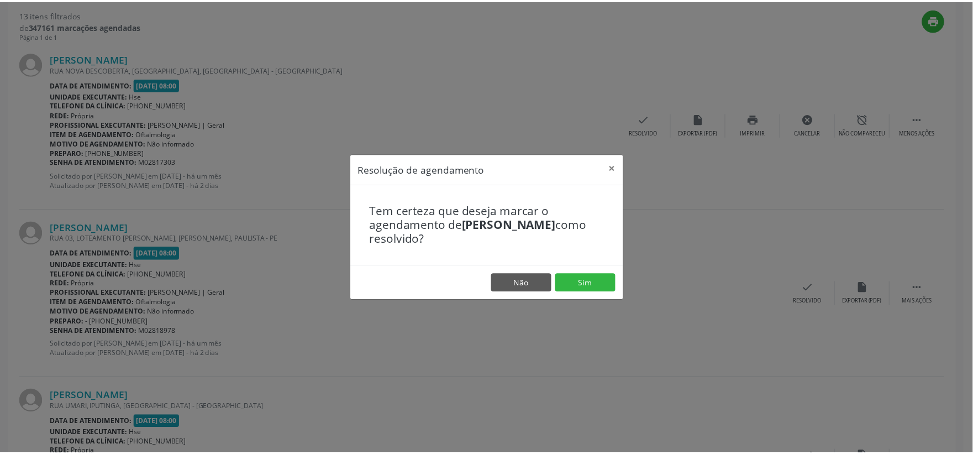
scroll to position [28, 0]
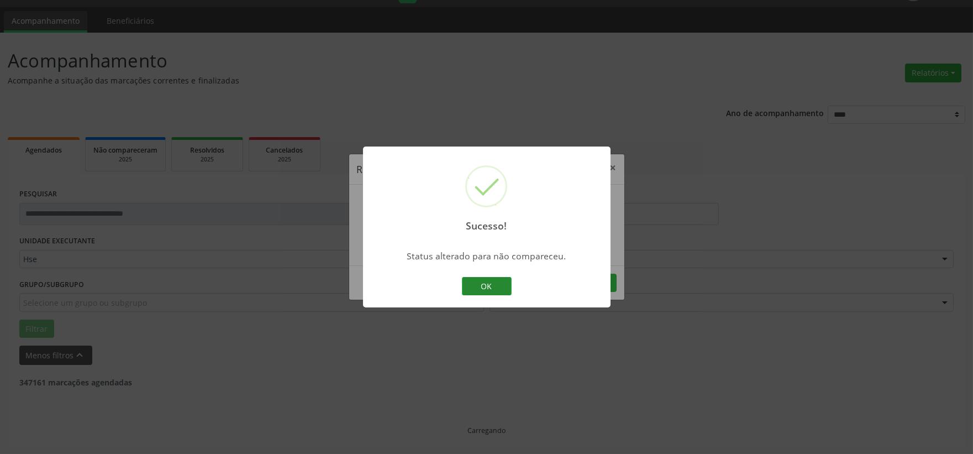
click at [496, 286] on button "OK" at bounding box center [487, 286] width 50 height 19
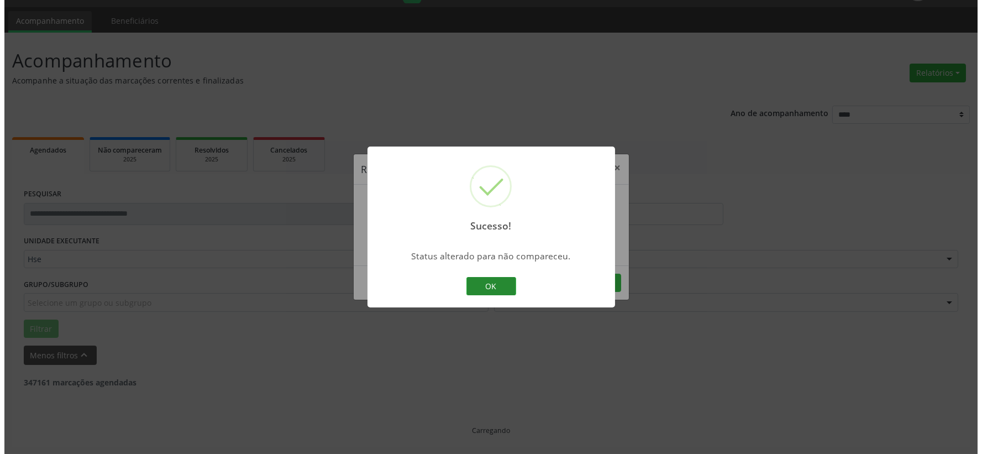
scroll to position [396, 0]
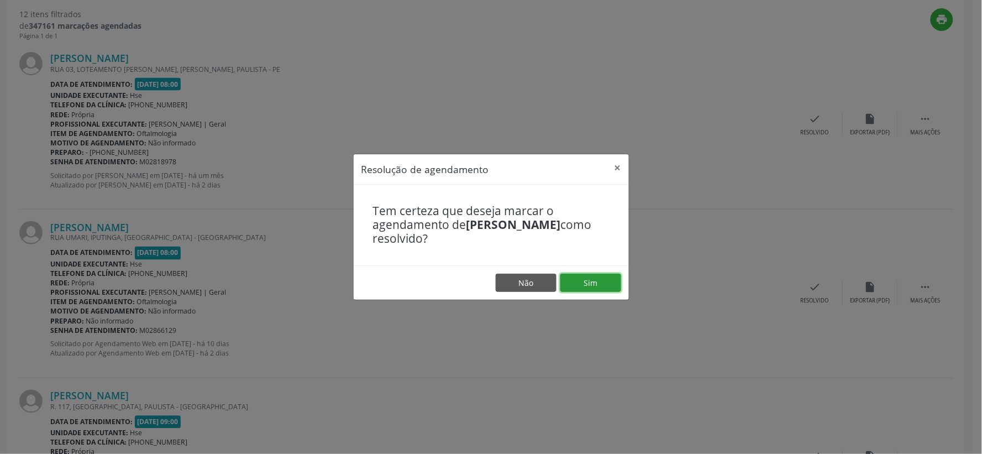
click at [567, 286] on button "Sim" at bounding box center [590, 282] width 61 height 19
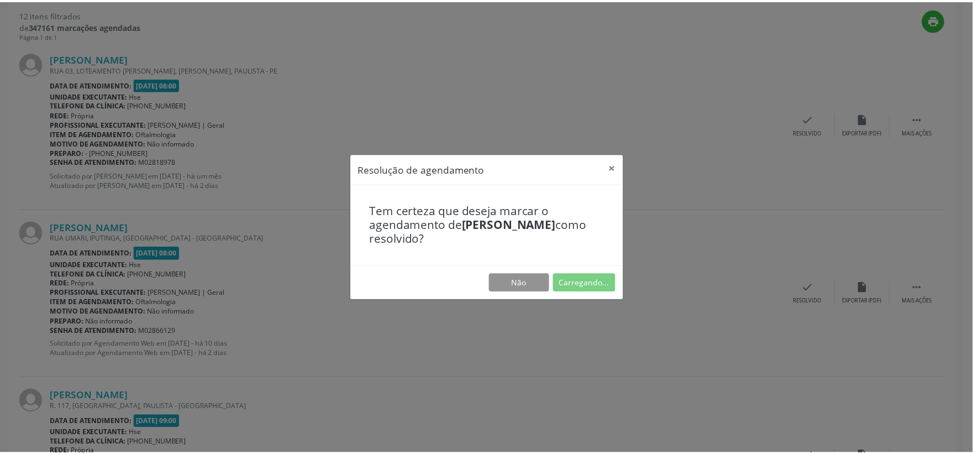
scroll to position [17, 0]
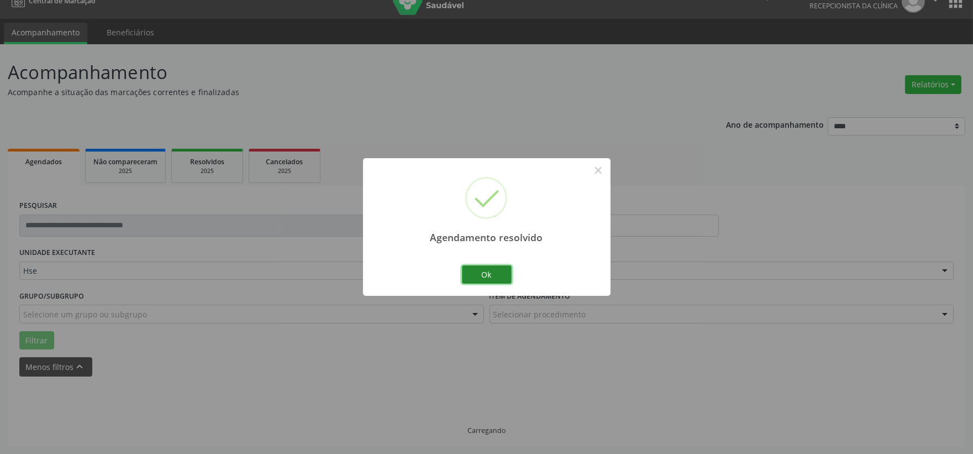
click at [497, 273] on button "Ok" at bounding box center [487, 274] width 50 height 19
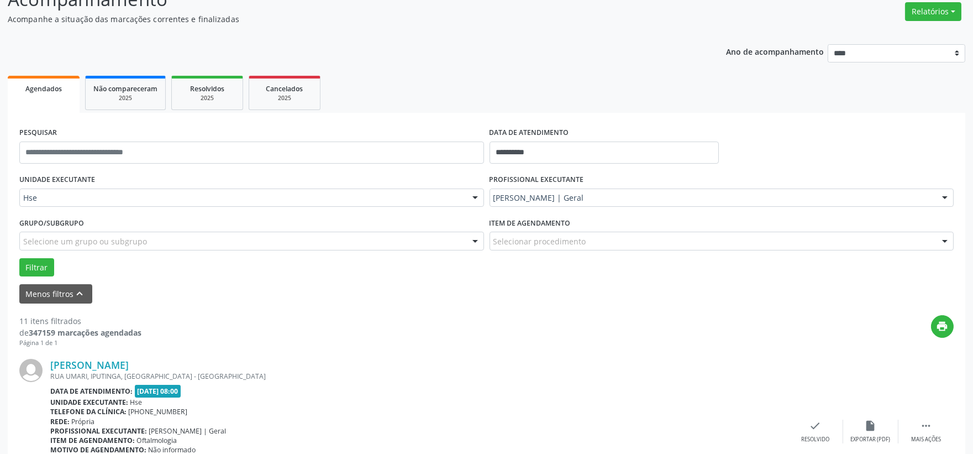
scroll to position [273, 0]
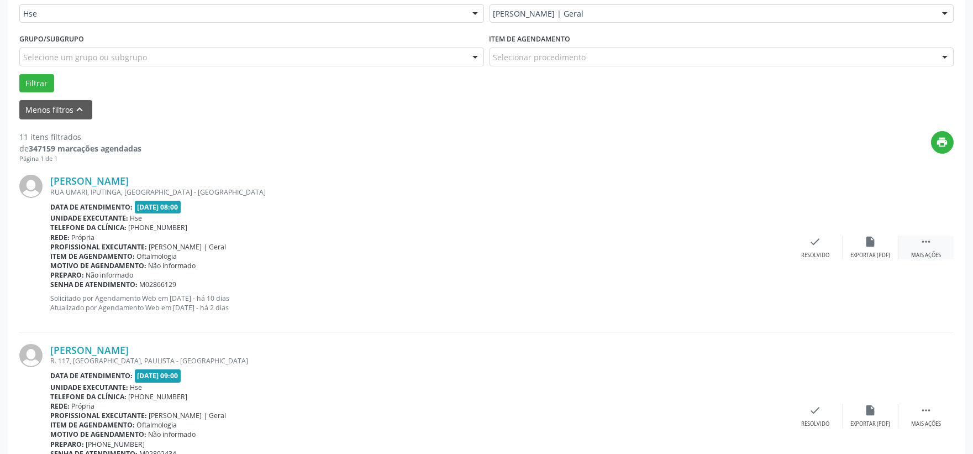
click at [909, 241] on div " Mais ações" at bounding box center [925, 247] width 55 height 24
click at [860, 246] on div "alarm_off Não compareceu" at bounding box center [870, 247] width 55 height 24
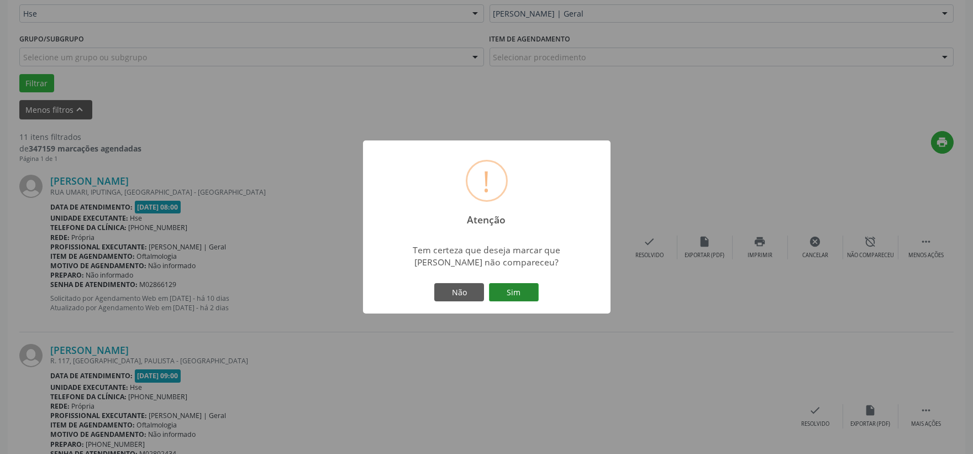
click at [520, 301] on button "Sim" at bounding box center [514, 292] width 50 height 19
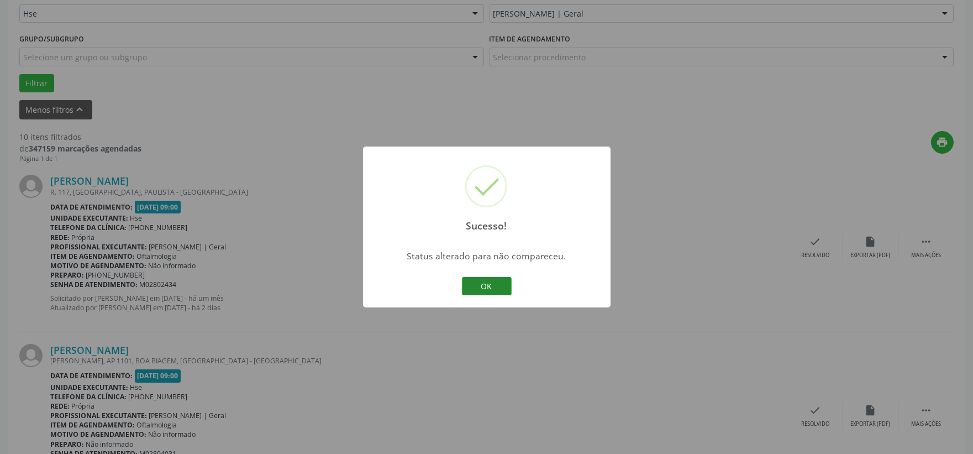
click at [480, 288] on button "OK" at bounding box center [487, 286] width 50 height 19
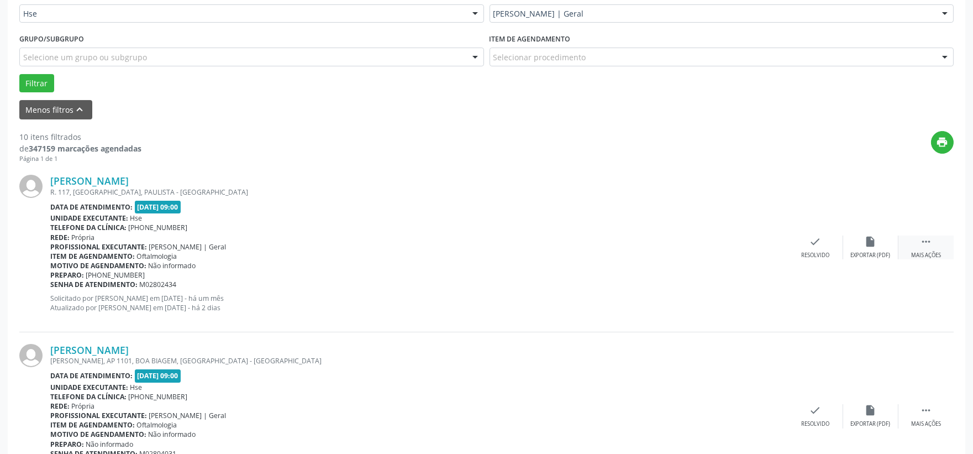
click at [924, 249] on div " Mais ações" at bounding box center [925, 247] width 55 height 24
click at [884, 255] on div "Não compareceu" at bounding box center [870, 255] width 47 height 8
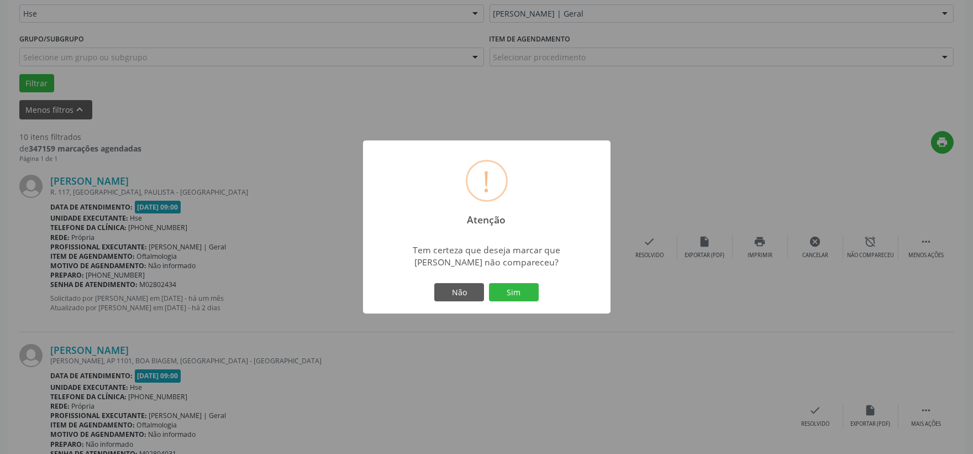
click at [534, 302] on div "Não Sim" at bounding box center [486, 292] width 109 height 23
click at [526, 296] on button "Sim" at bounding box center [514, 292] width 50 height 19
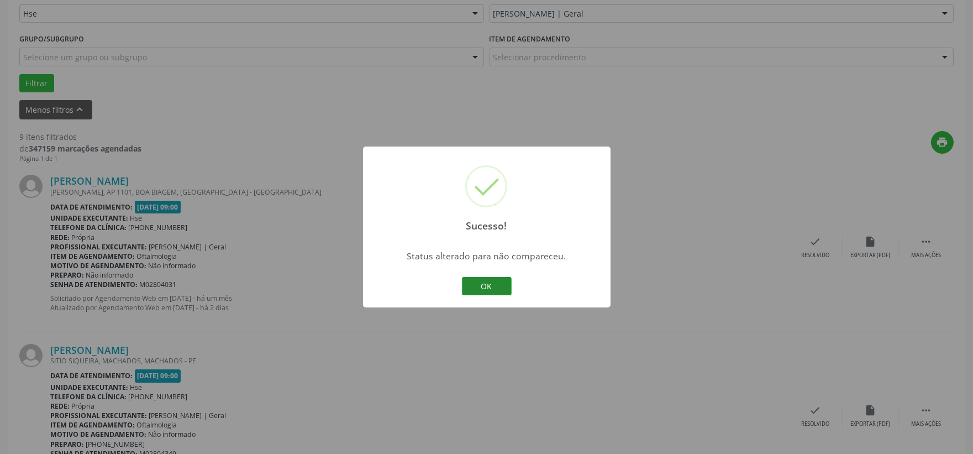
click at [491, 277] on button "OK" at bounding box center [487, 286] width 50 height 19
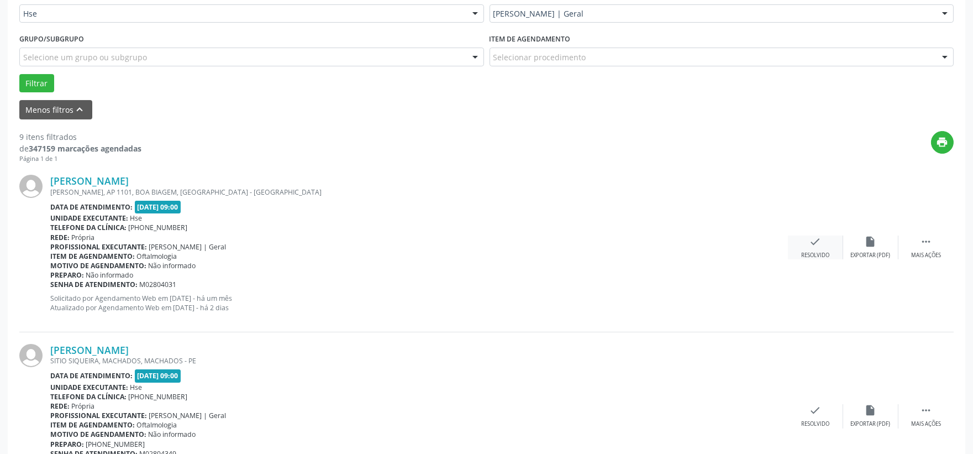
click at [799, 240] on div "check Resolvido" at bounding box center [815, 247] width 55 height 24
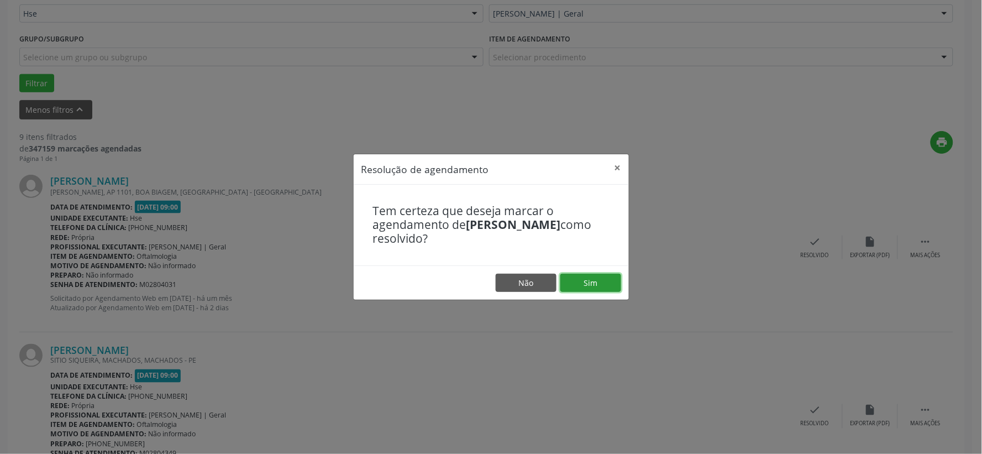
click at [584, 290] on button "Sim" at bounding box center [590, 282] width 61 height 19
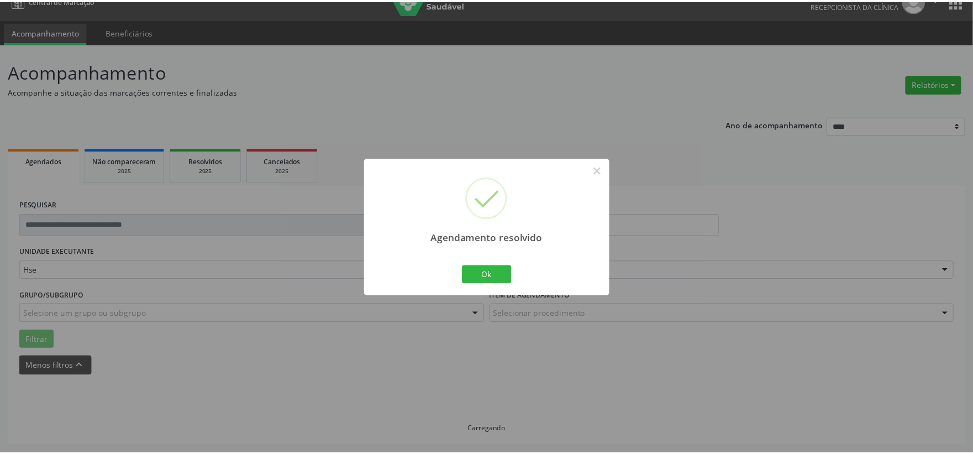
scroll to position [17, 0]
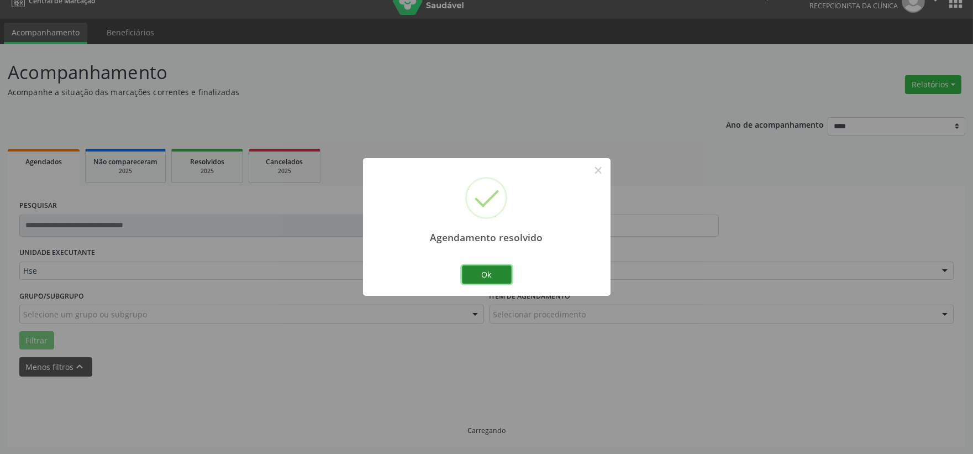
click at [501, 274] on button "Ok" at bounding box center [487, 274] width 50 height 19
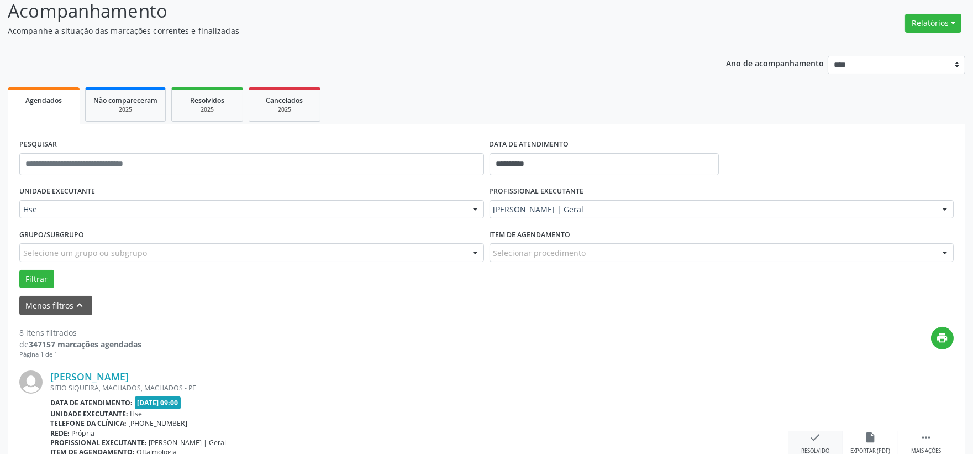
scroll to position [139, 0]
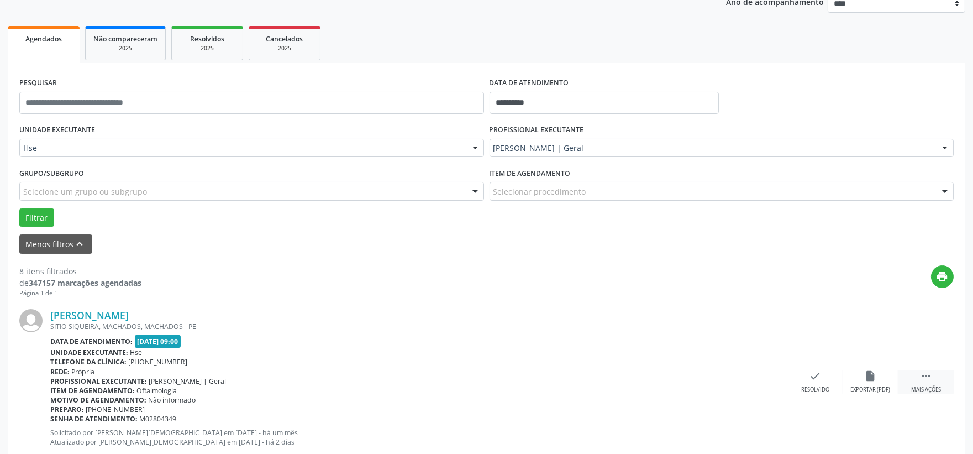
click at [912, 384] on div " Mais ações" at bounding box center [925, 382] width 55 height 24
click at [866, 382] on div "alarm_off Não compareceu" at bounding box center [870, 382] width 55 height 24
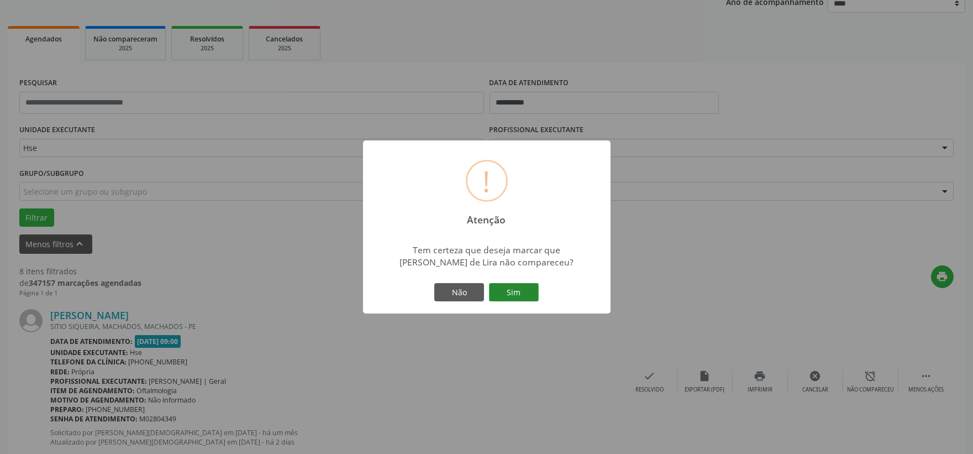
click at [520, 291] on button "Sim" at bounding box center [514, 292] width 50 height 19
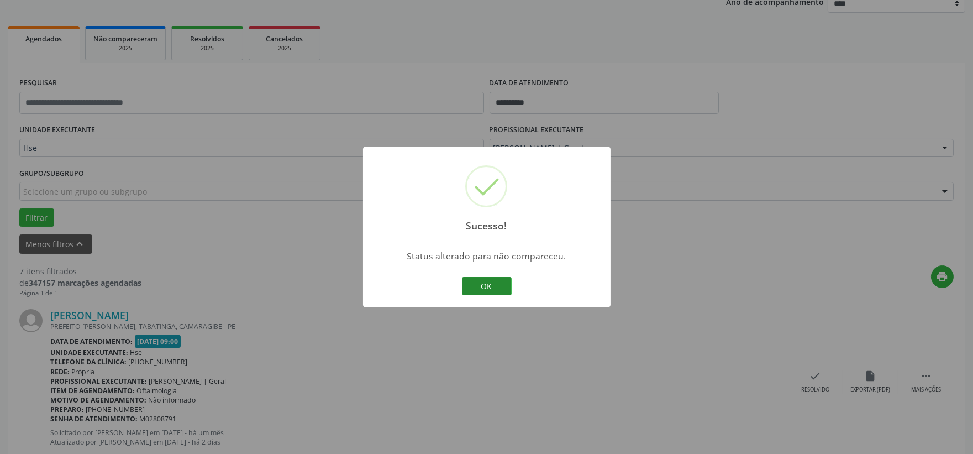
click at [493, 278] on button "OK" at bounding box center [487, 286] width 50 height 19
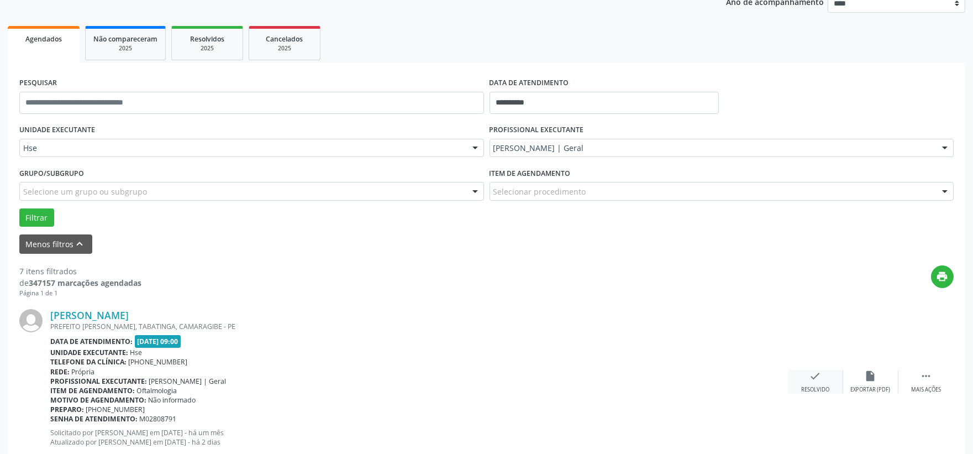
click at [802, 381] on div "check Resolvido" at bounding box center [815, 382] width 55 height 24
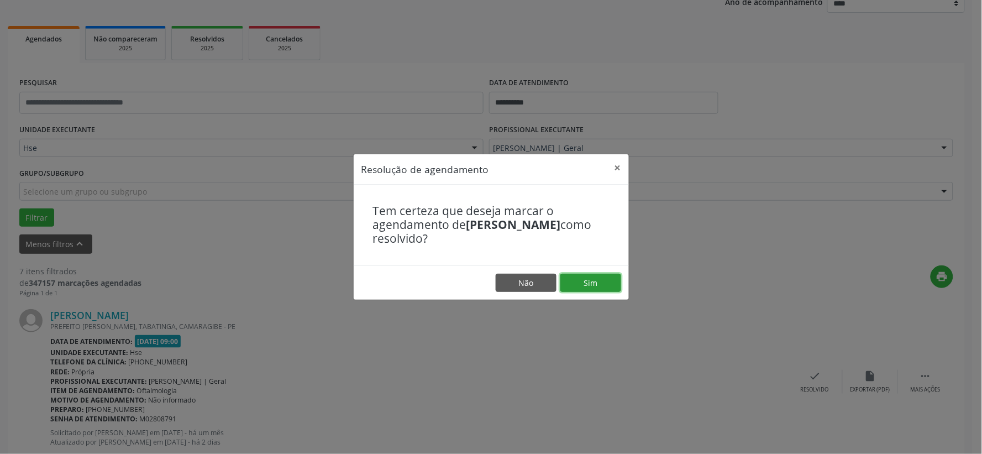
click at [585, 275] on button "Sim" at bounding box center [590, 282] width 61 height 19
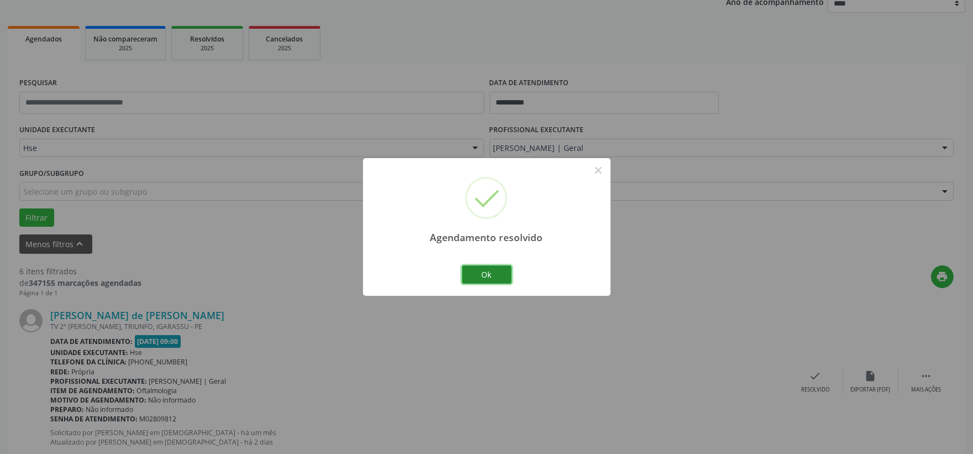
click at [478, 270] on button "Ok" at bounding box center [487, 274] width 50 height 19
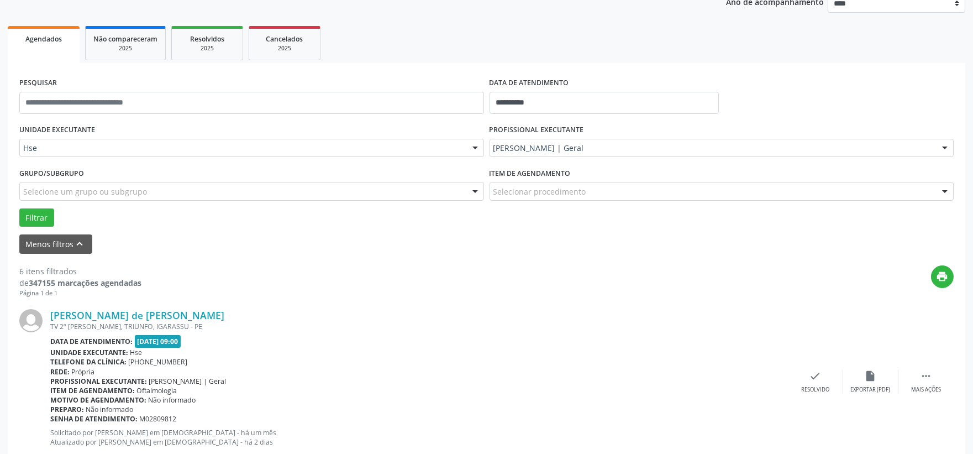
scroll to position [262, 0]
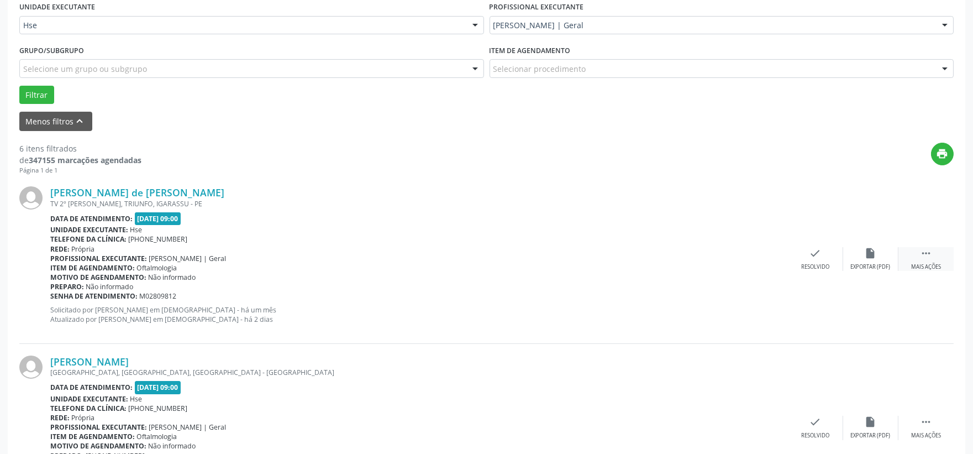
click at [915, 254] on div " Mais ações" at bounding box center [925, 259] width 55 height 24
click at [884, 259] on div "alarm_off Não compareceu" at bounding box center [870, 259] width 55 height 24
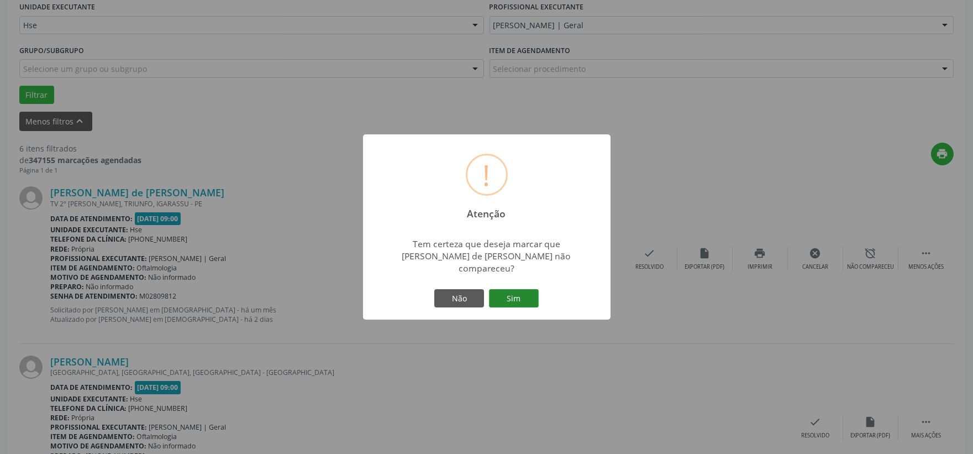
click at [503, 290] on button "Sim" at bounding box center [514, 298] width 50 height 19
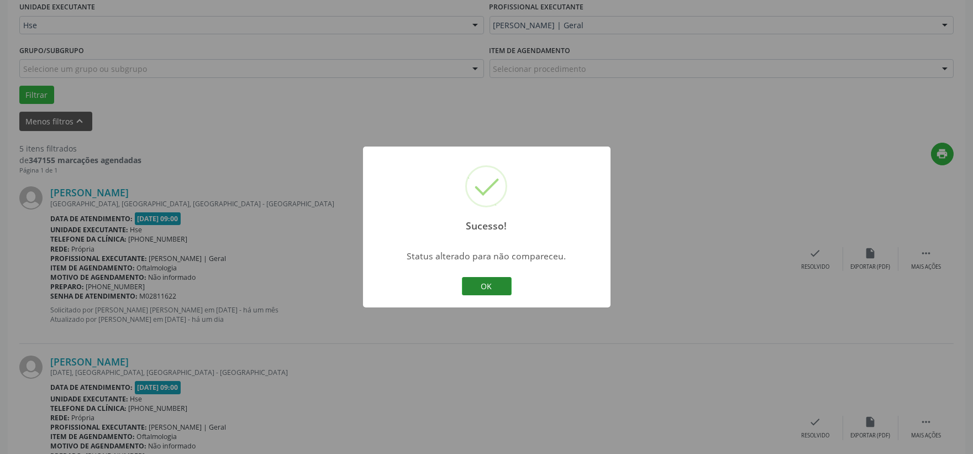
click at [482, 282] on button "OK" at bounding box center [487, 286] width 50 height 19
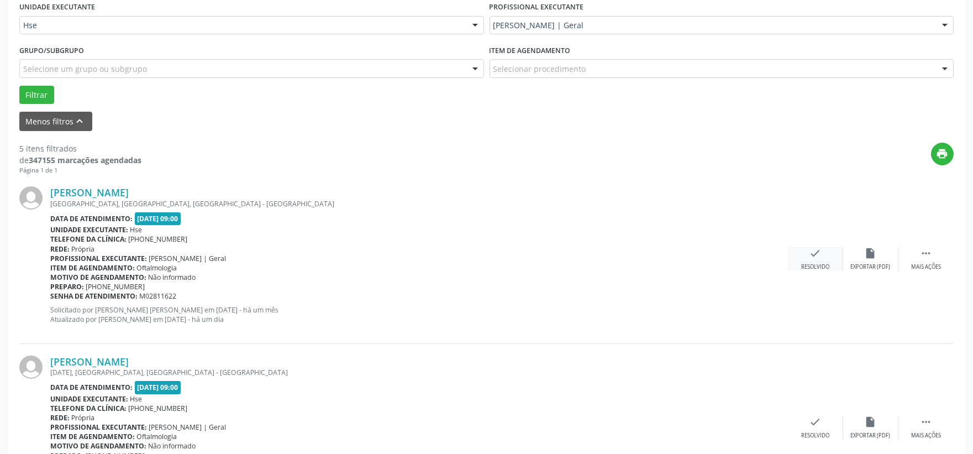
click at [805, 256] on div "check Resolvido" at bounding box center [815, 259] width 55 height 24
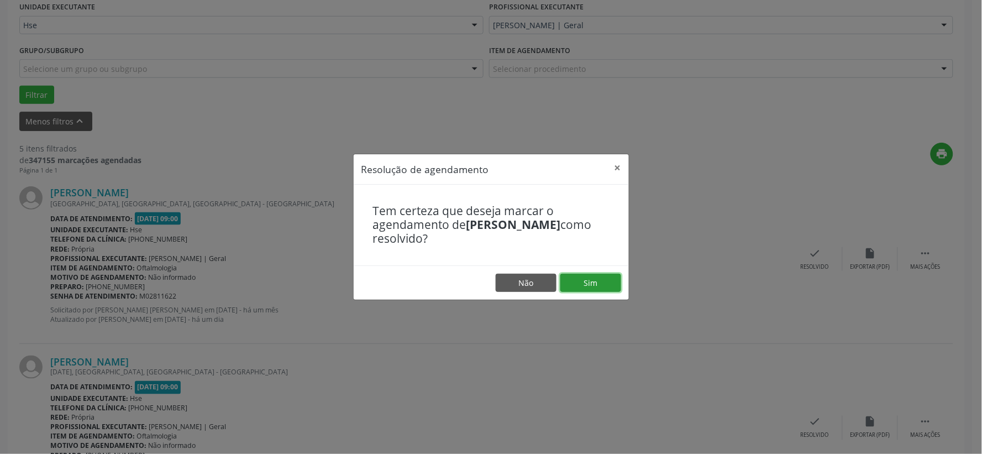
click at [596, 276] on button "Sim" at bounding box center [590, 282] width 61 height 19
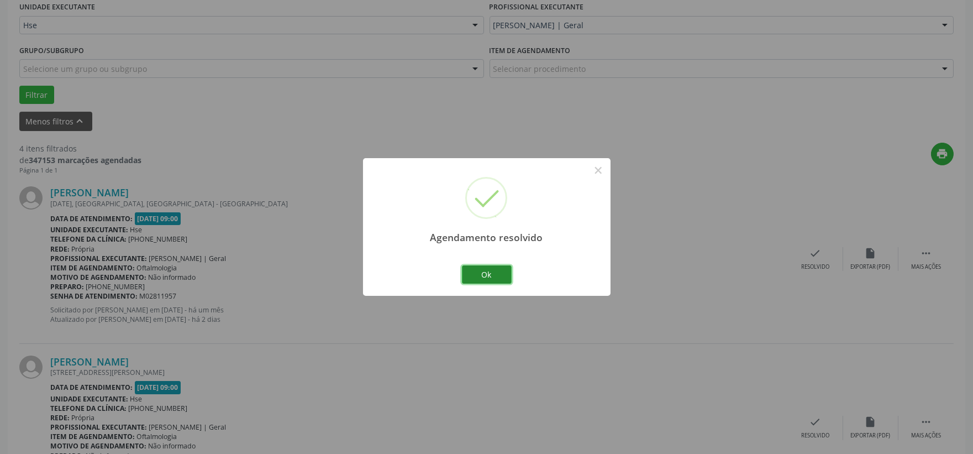
click at [494, 269] on button "Ok" at bounding box center [487, 274] width 50 height 19
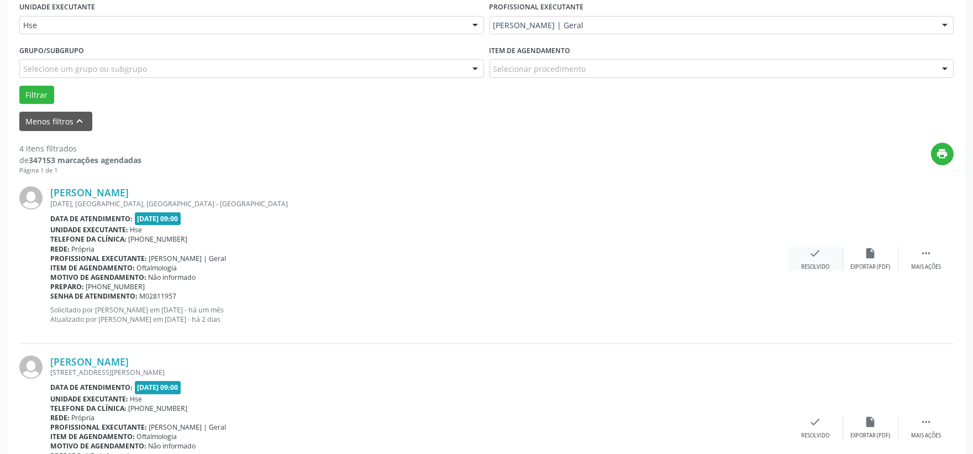
click at [793, 251] on div "check Resolvido" at bounding box center [815, 259] width 55 height 24
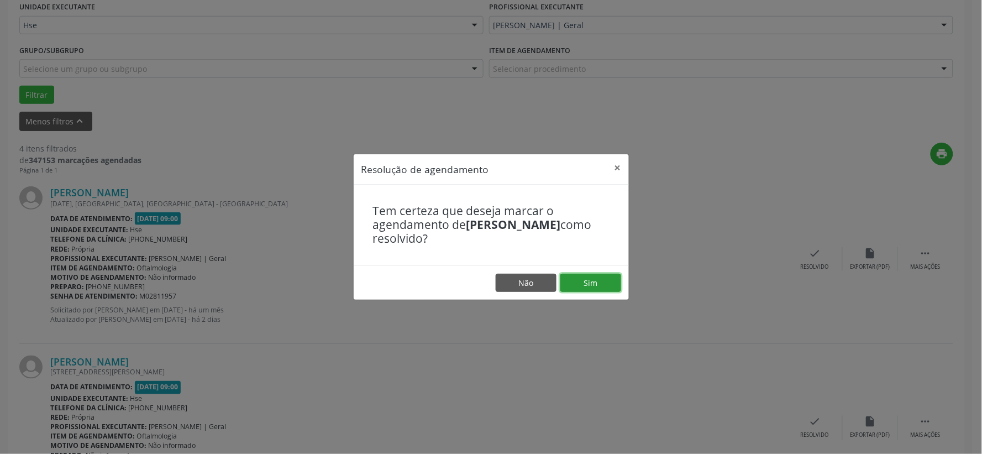
click at [589, 280] on button "Sim" at bounding box center [590, 282] width 61 height 19
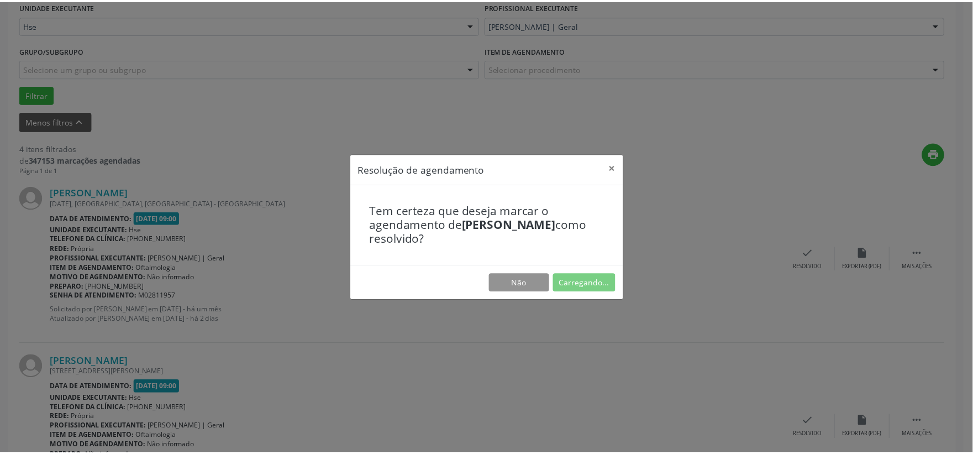
scroll to position [17, 0]
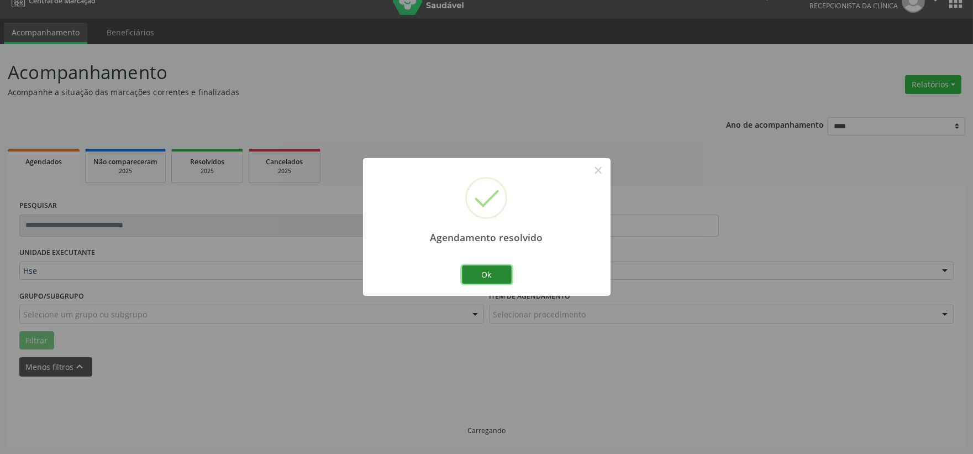
click at [485, 278] on button "Ok" at bounding box center [487, 274] width 50 height 19
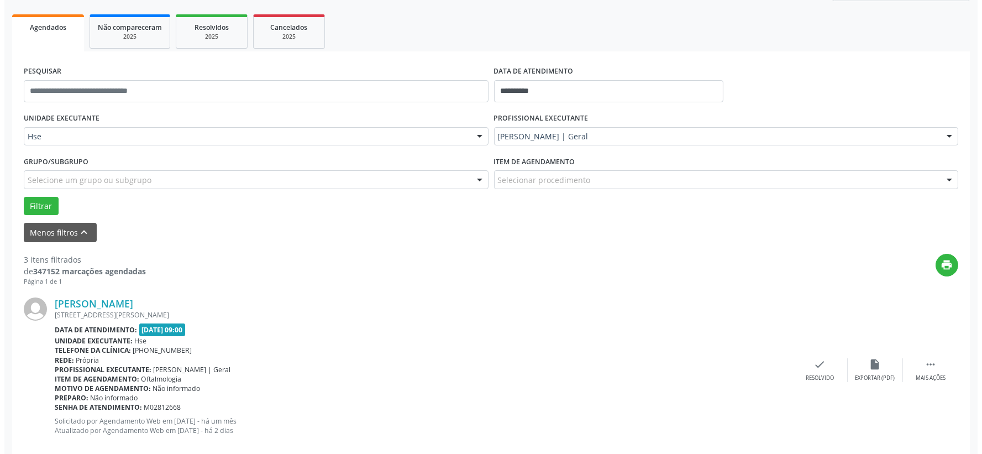
scroll to position [212, 0]
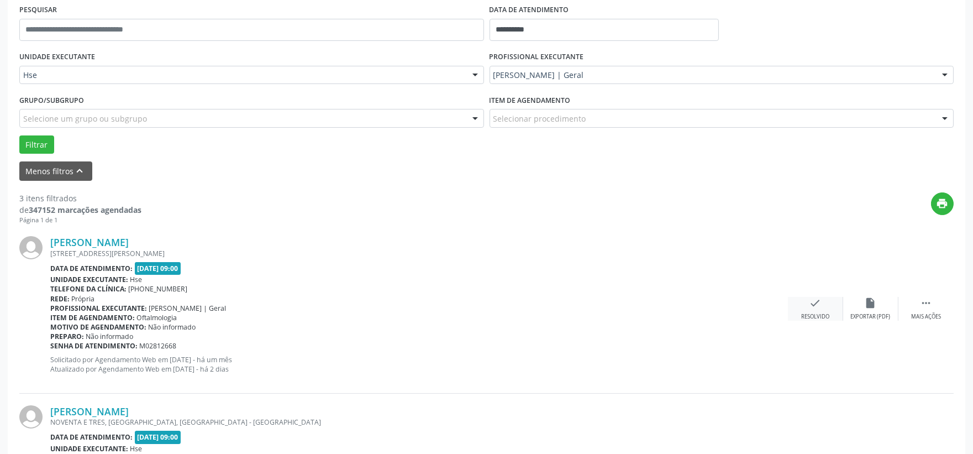
click at [808, 304] on div "check Resolvido" at bounding box center [815, 309] width 55 height 24
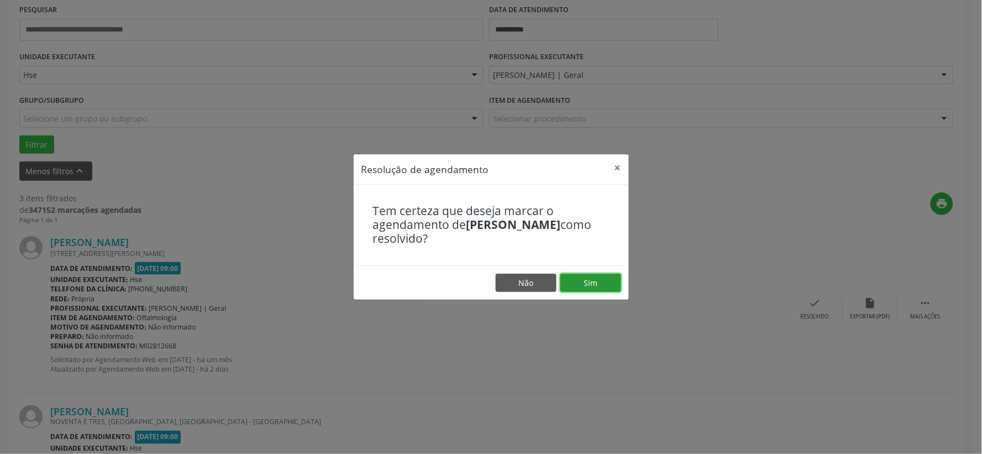
click at [592, 281] on button "Sim" at bounding box center [590, 282] width 61 height 19
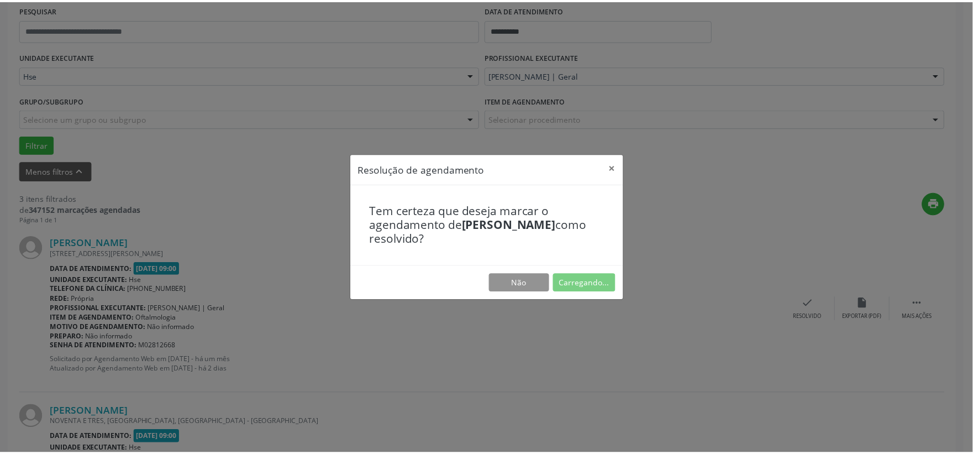
scroll to position [17, 0]
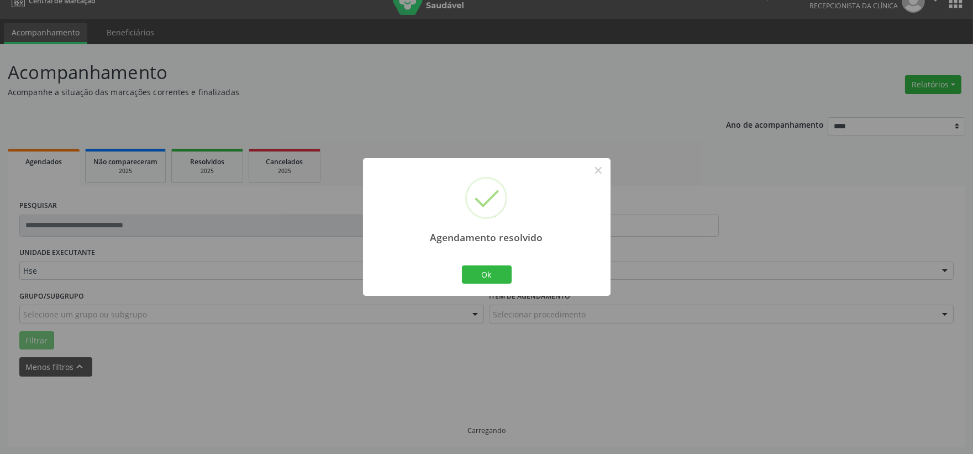
click at [515, 271] on div "Agendamento resolvido × Ok Cancel" at bounding box center [487, 227] width 248 height 138
click at [493, 273] on button "Ok" at bounding box center [487, 274] width 50 height 19
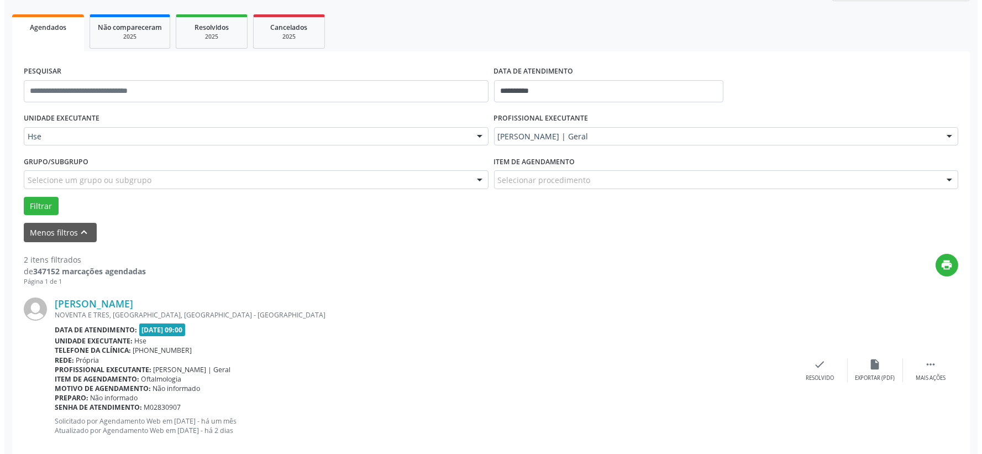
scroll to position [212, 0]
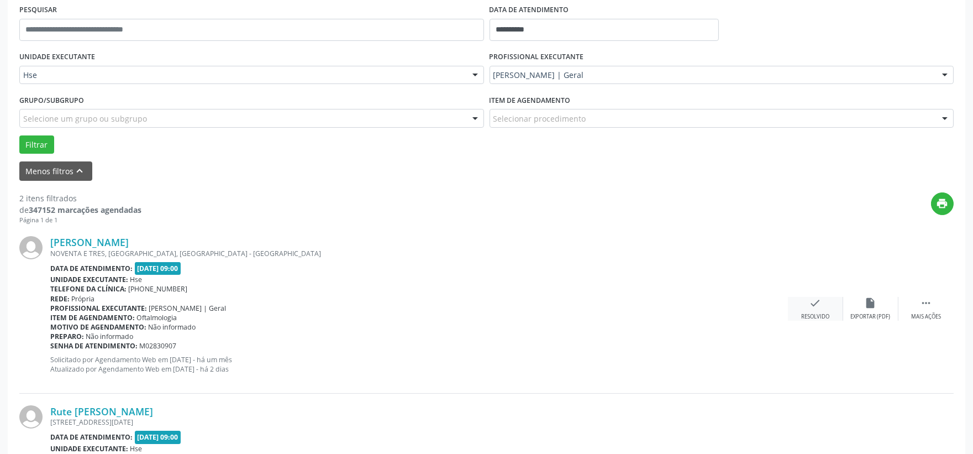
click at [818, 304] on icon "check" at bounding box center [815, 303] width 12 height 12
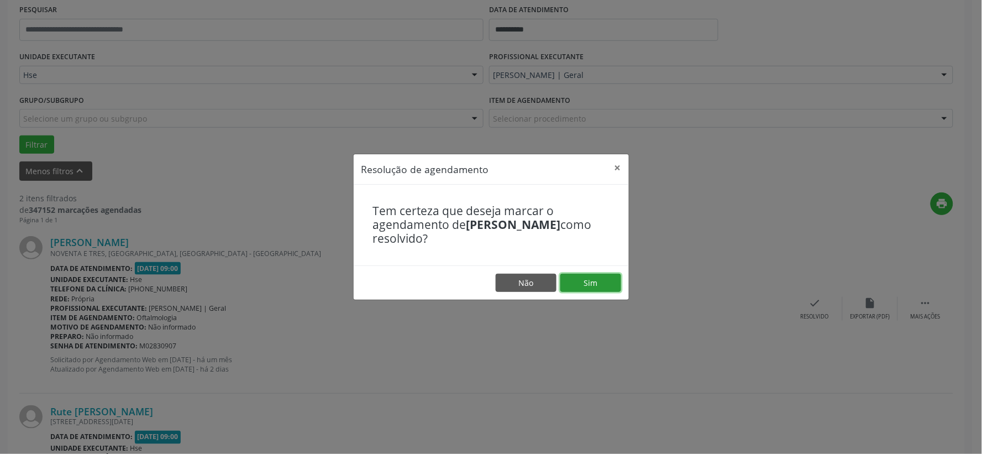
click at [594, 285] on button "Sim" at bounding box center [590, 282] width 61 height 19
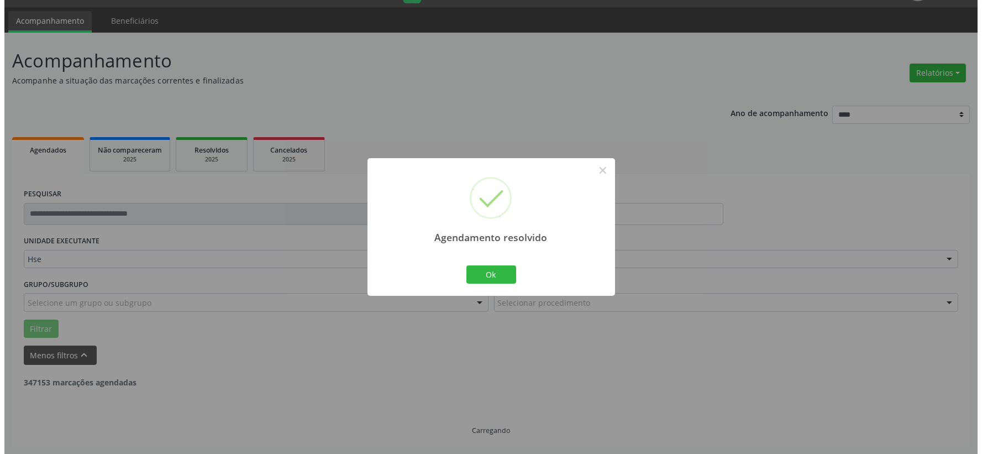
scroll to position [170, 0]
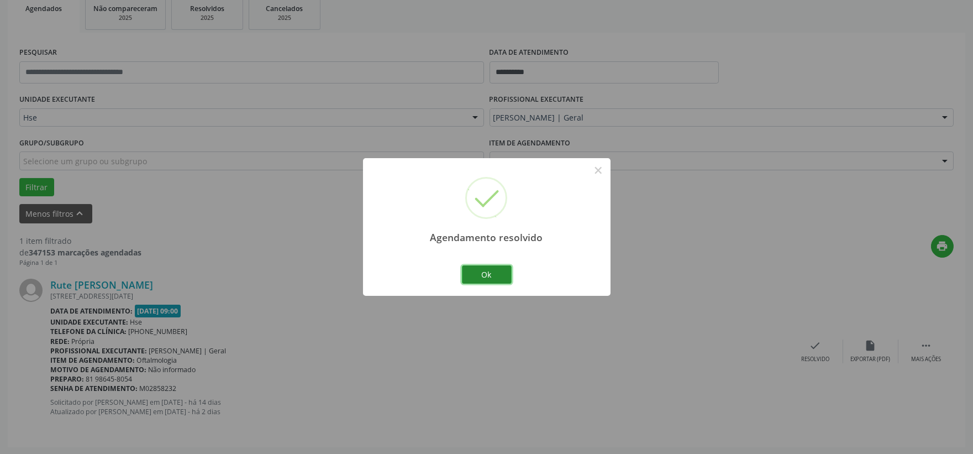
click at [498, 270] on button "Ok" at bounding box center [487, 274] width 50 height 19
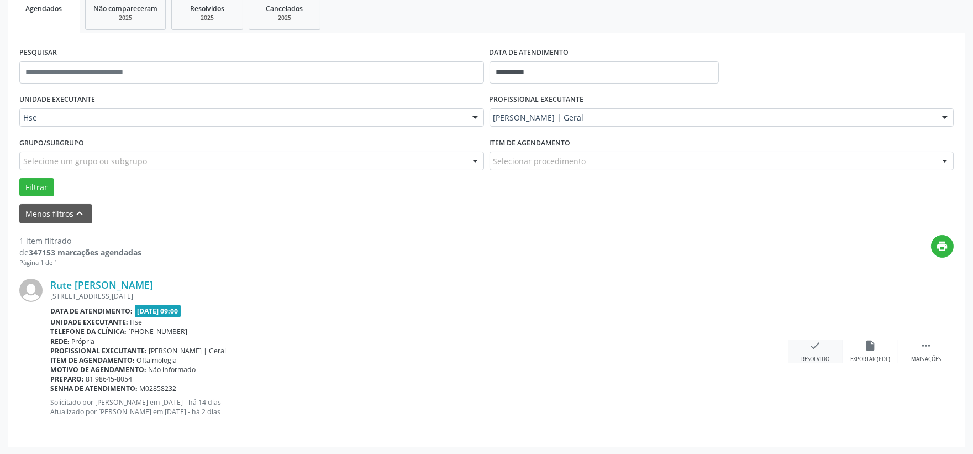
click at [818, 349] on icon "check" at bounding box center [815, 345] width 12 height 12
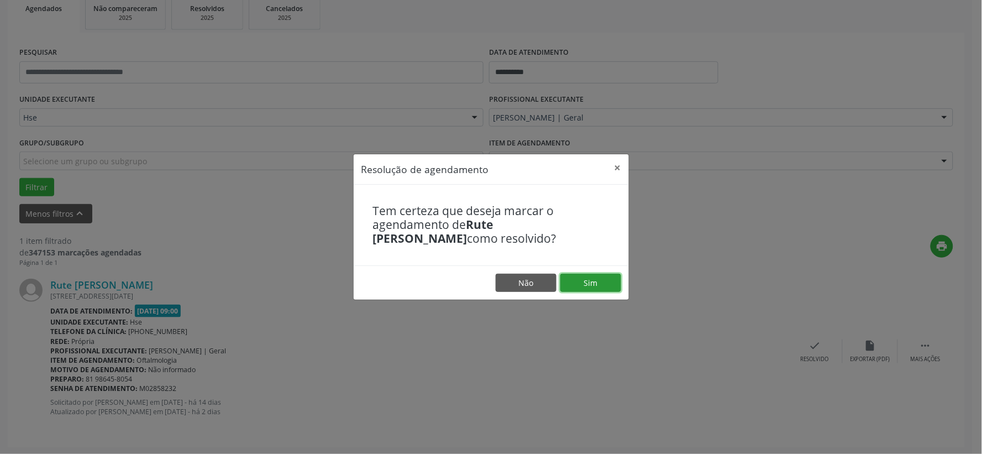
click at [601, 277] on button "Sim" at bounding box center [590, 282] width 61 height 19
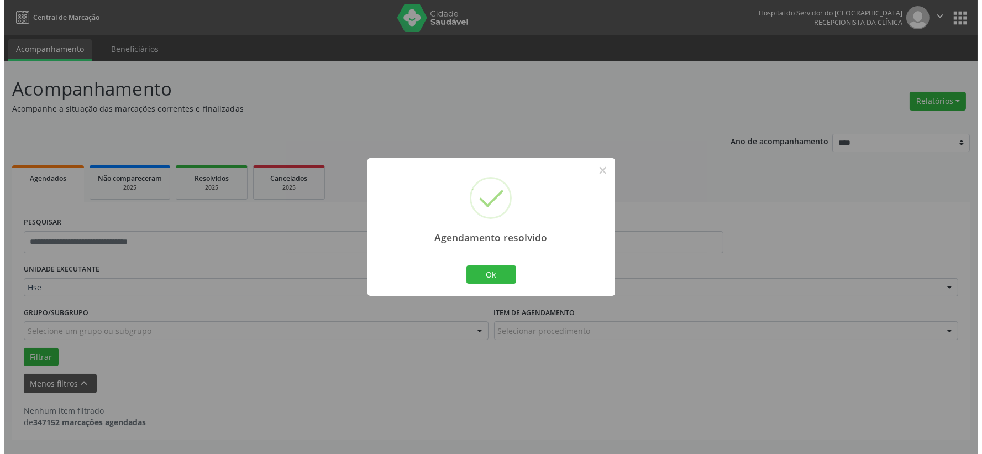
scroll to position [0, 0]
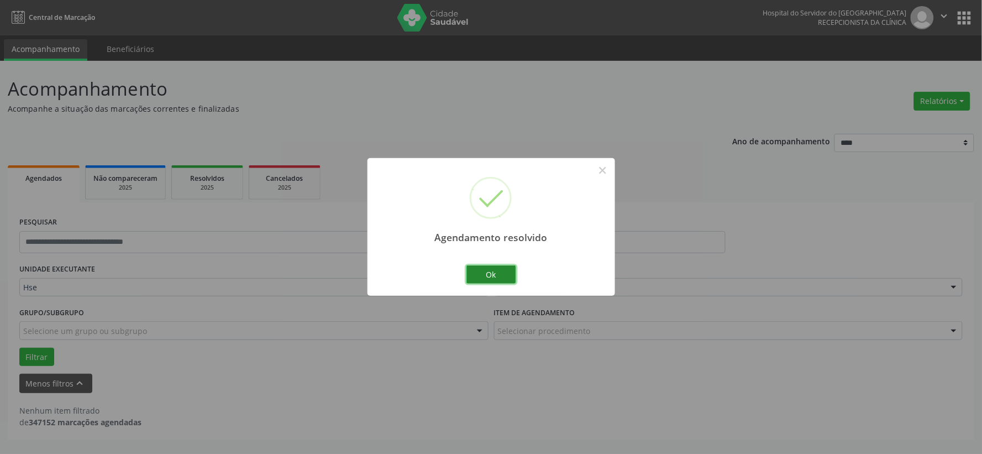
click at [497, 267] on button "Ok" at bounding box center [491, 274] width 50 height 19
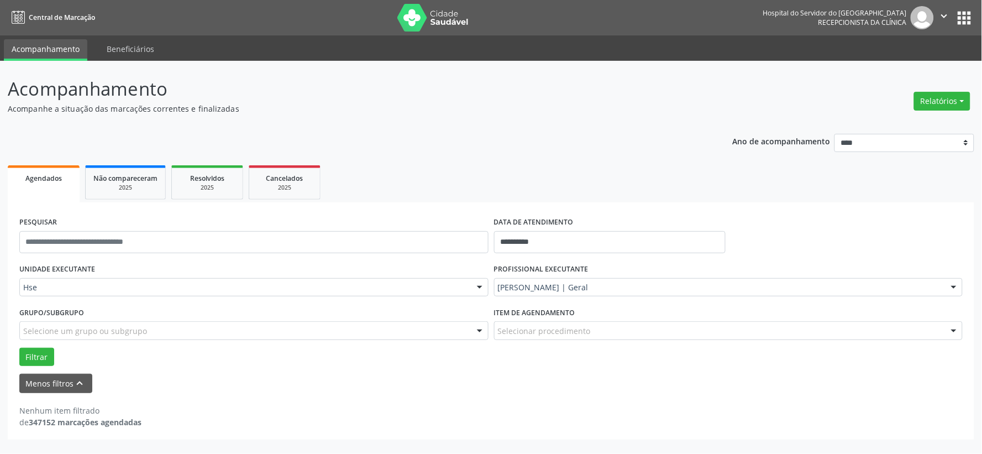
click at [462, 17] on img at bounding box center [433, 18] width 72 height 28
